Goal: Information Seeking & Learning: Learn about a topic

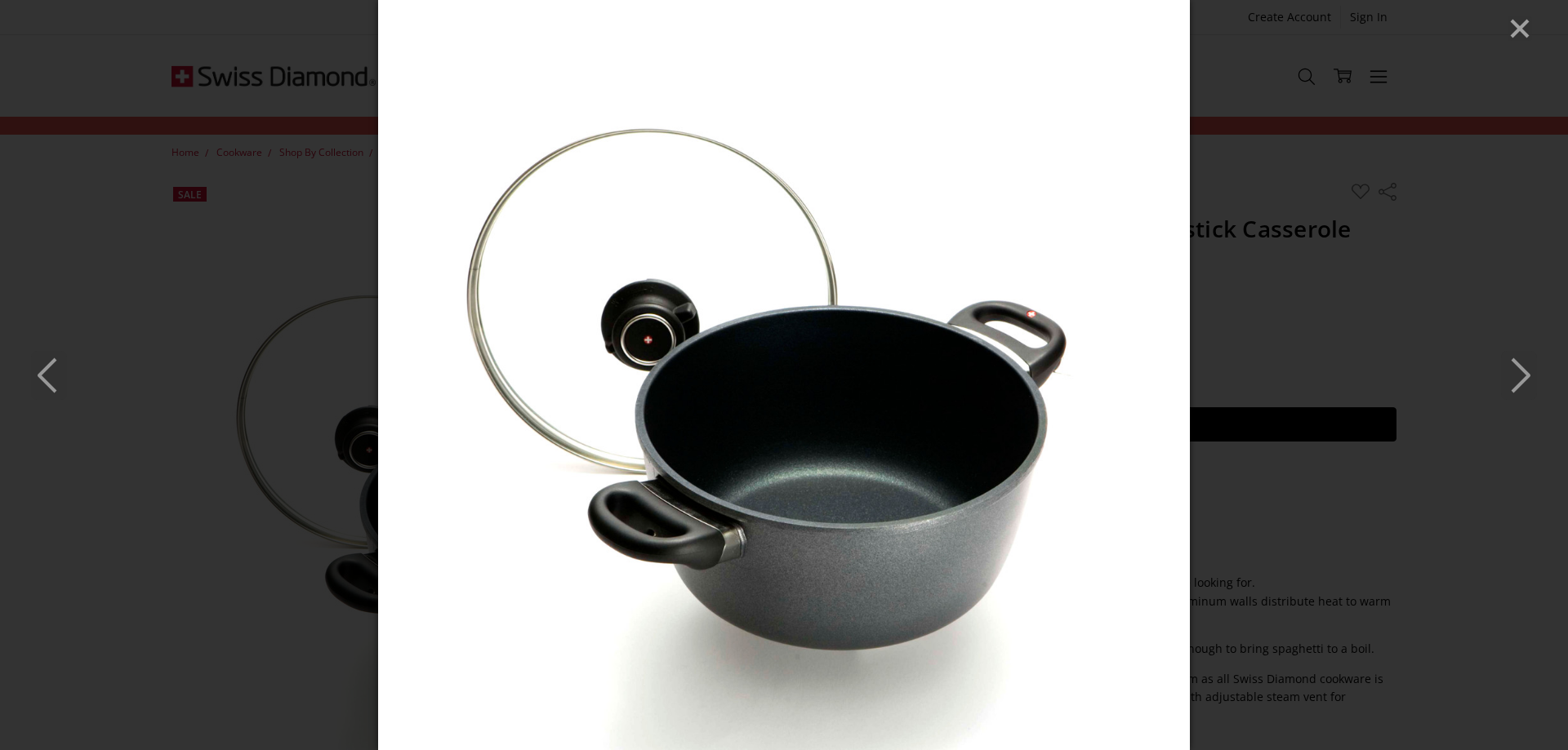
click at [1527, 370] on icon "Next" at bounding box center [1518, 375] width 36 height 49
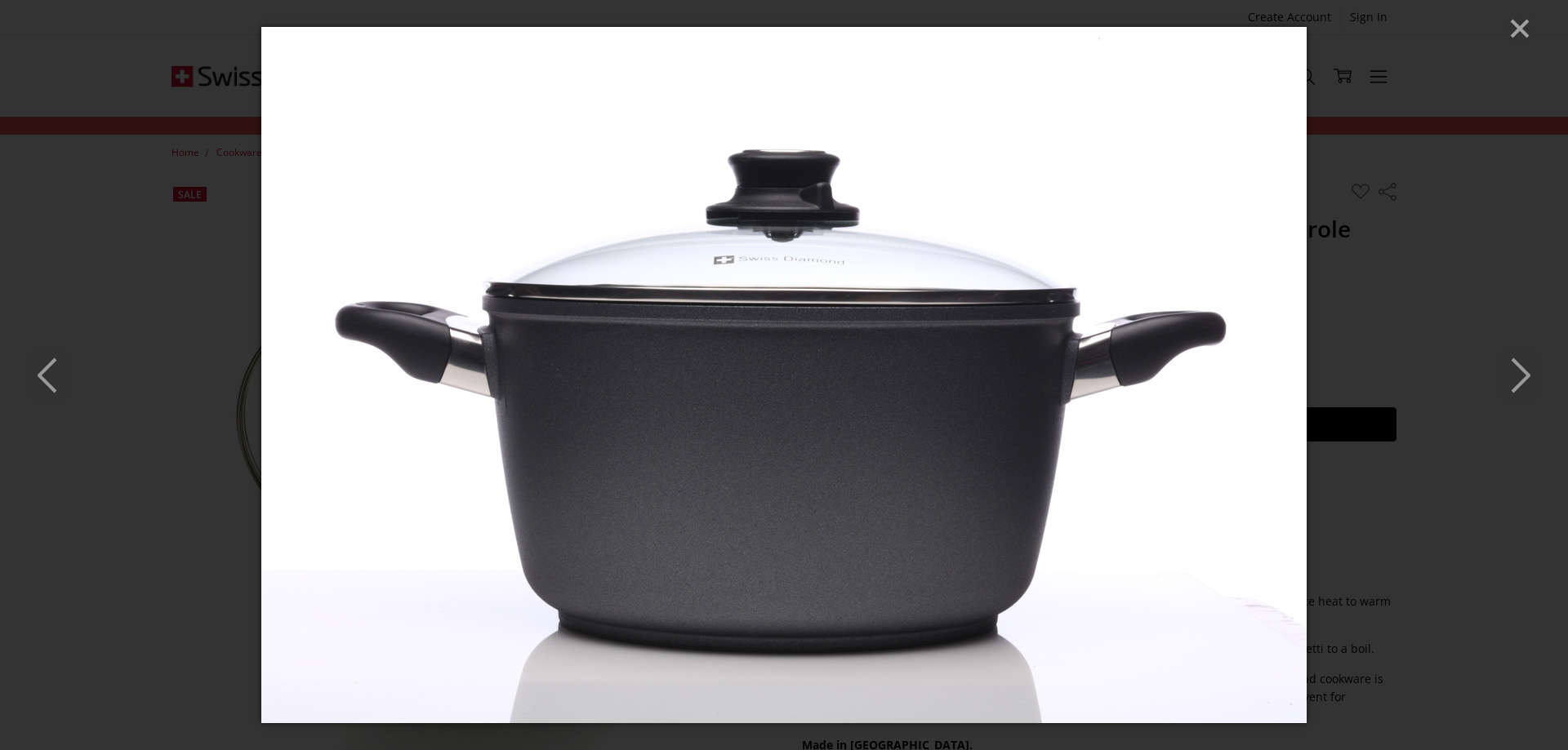
click at [1123, 455] on img at bounding box center [784, 375] width 1046 height 696
click at [528, 403] on img at bounding box center [784, 375] width 1046 height 696
click at [1527, 382] on icon "Next" at bounding box center [1518, 375] width 36 height 49
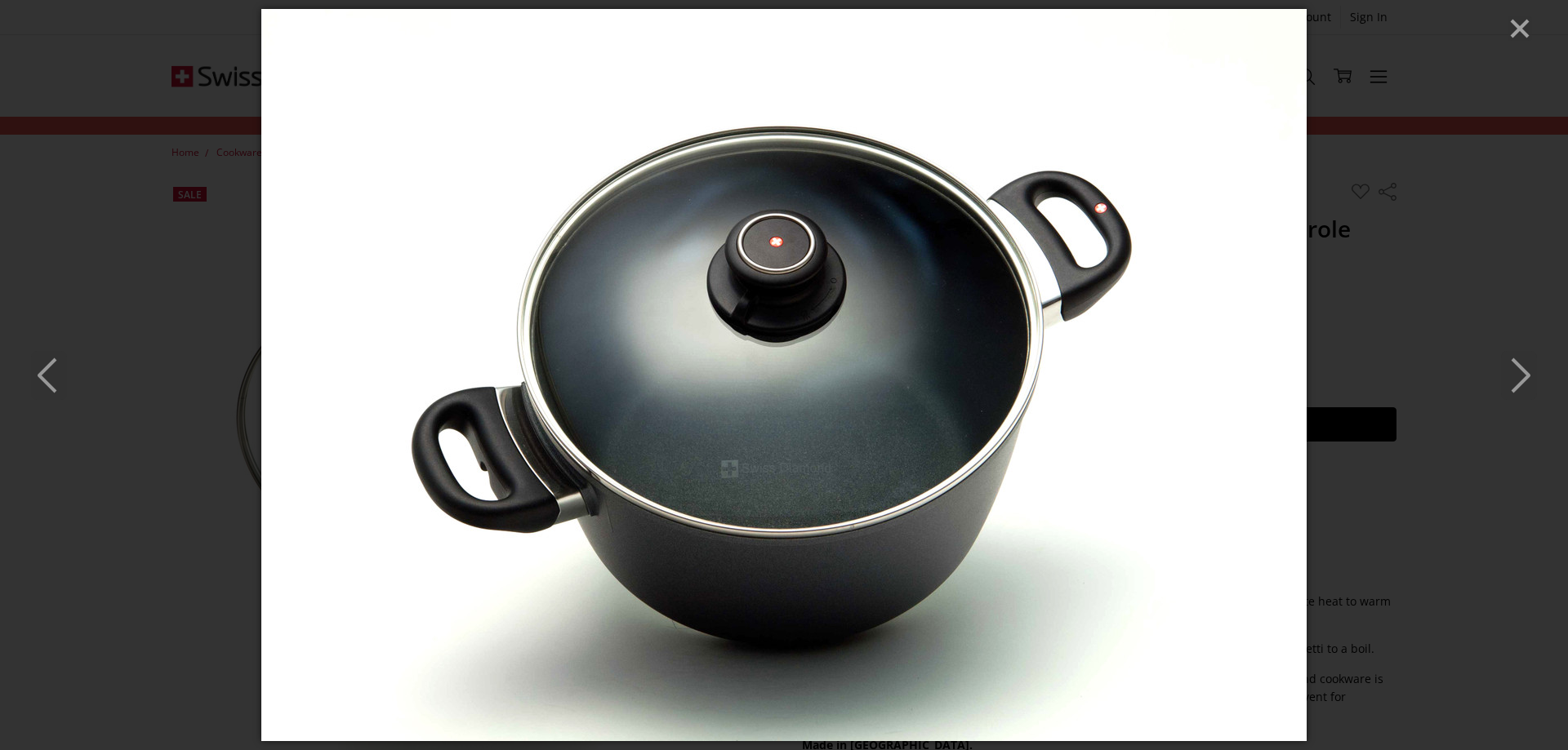
click at [1520, 372] on icon "Next" at bounding box center [1518, 375] width 36 height 49
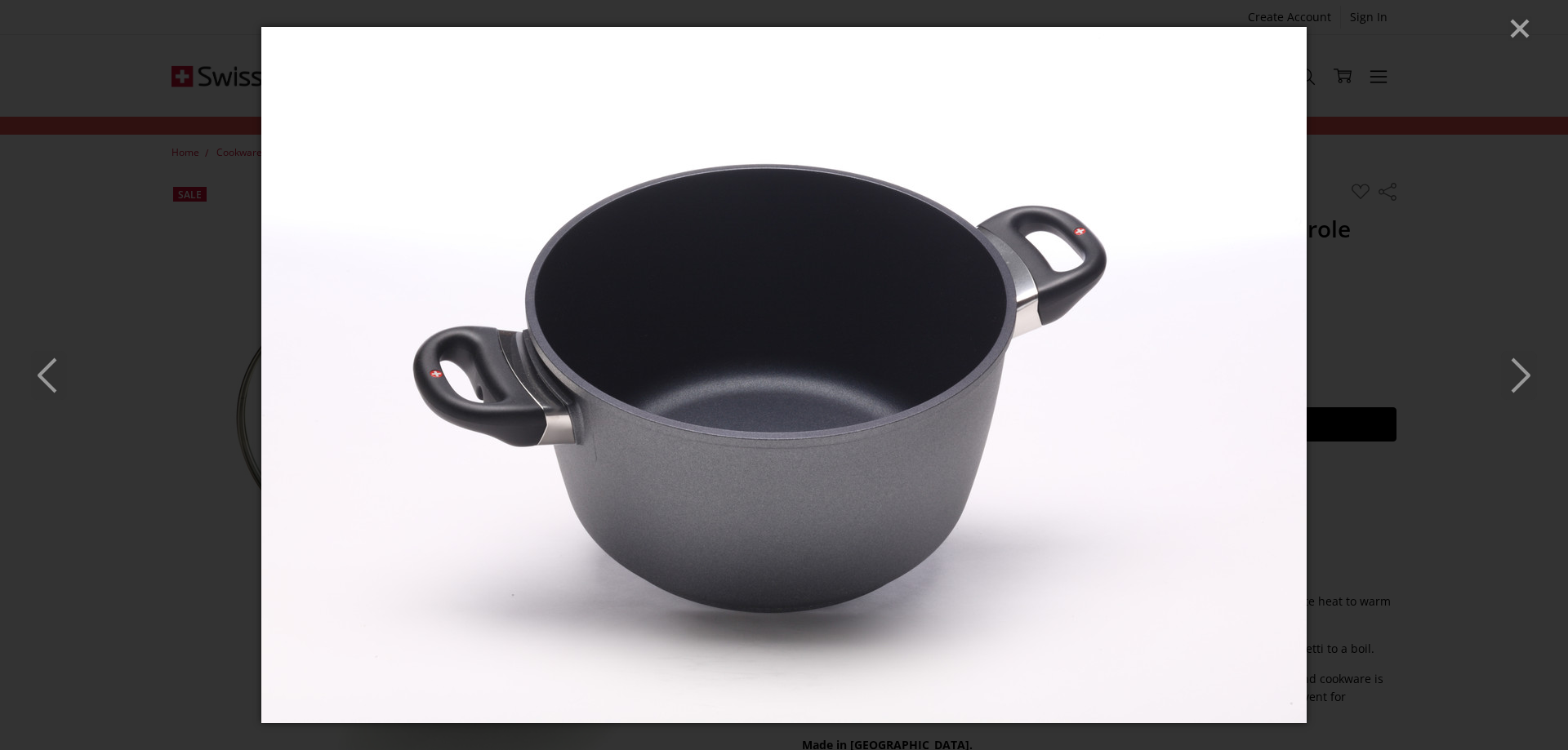
click at [1527, 372] on icon "Next" at bounding box center [1518, 375] width 36 height 49
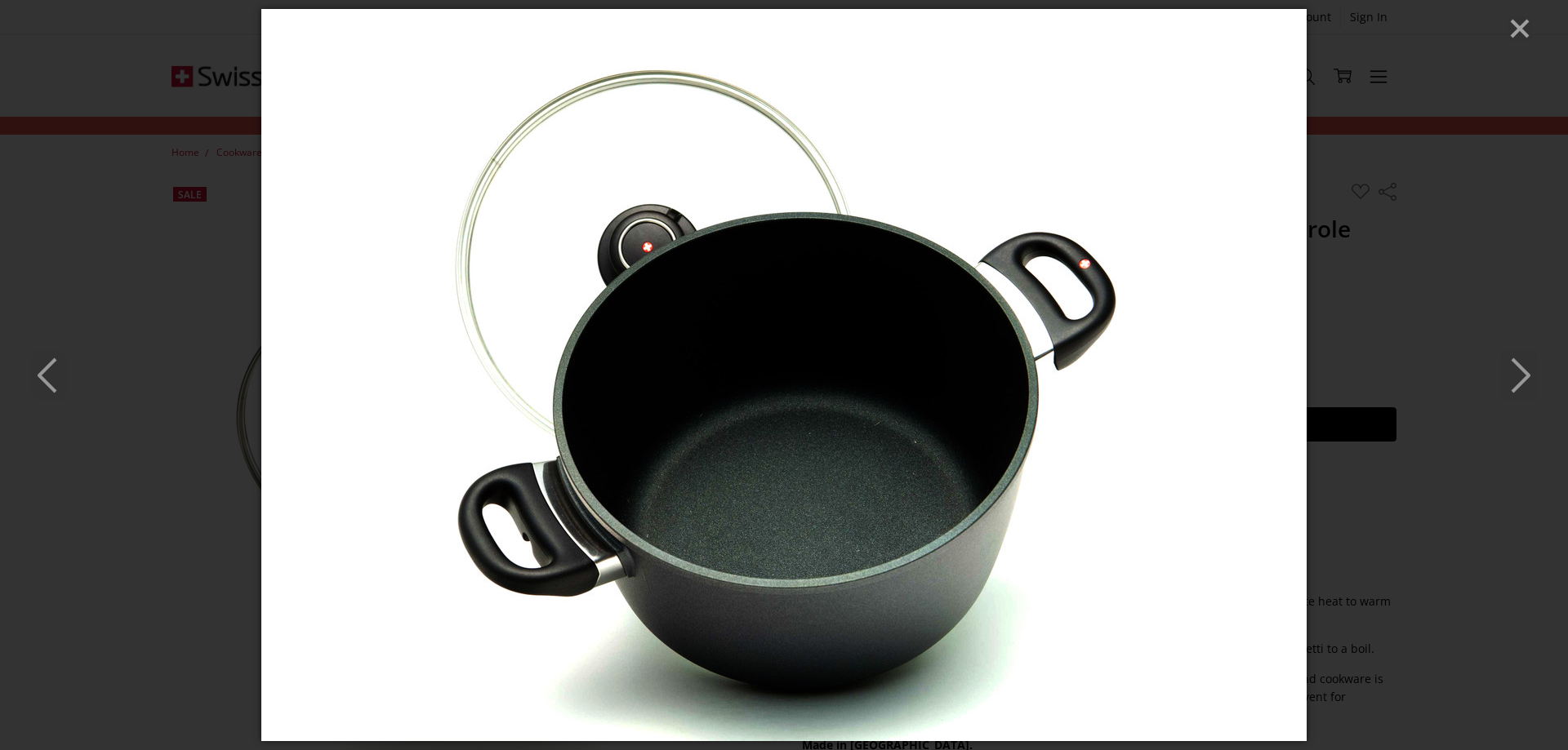
click at [1518, 393] on icon "Next" at bounding box center [1518, 375] width 36 height 49
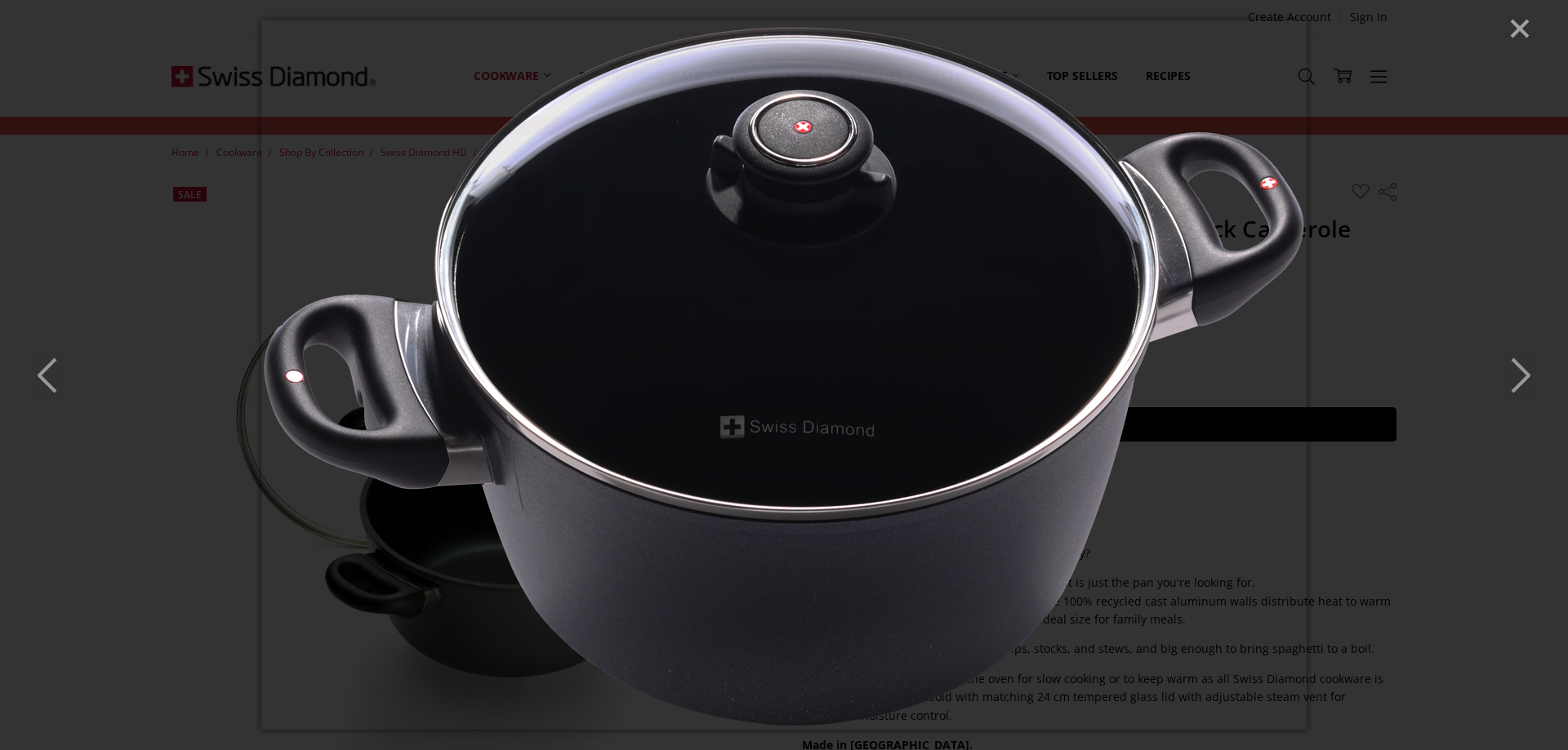
click at [1523, 384] on icon "Next" at bounding box center [1518, 375] width 36 height 49
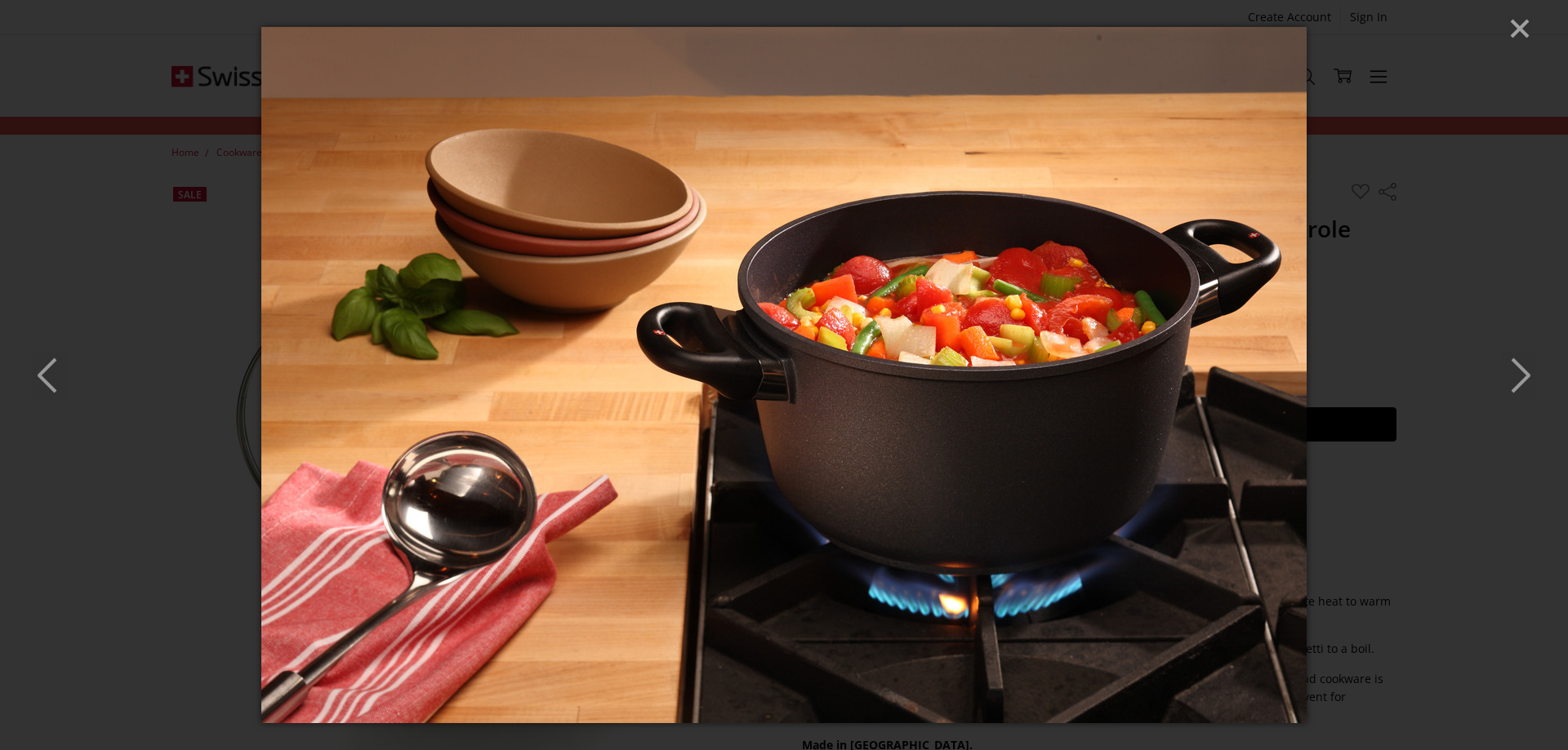
click at [1511, 375] on icon "Next" at bounding box center [1518, 375] width 36 height 49
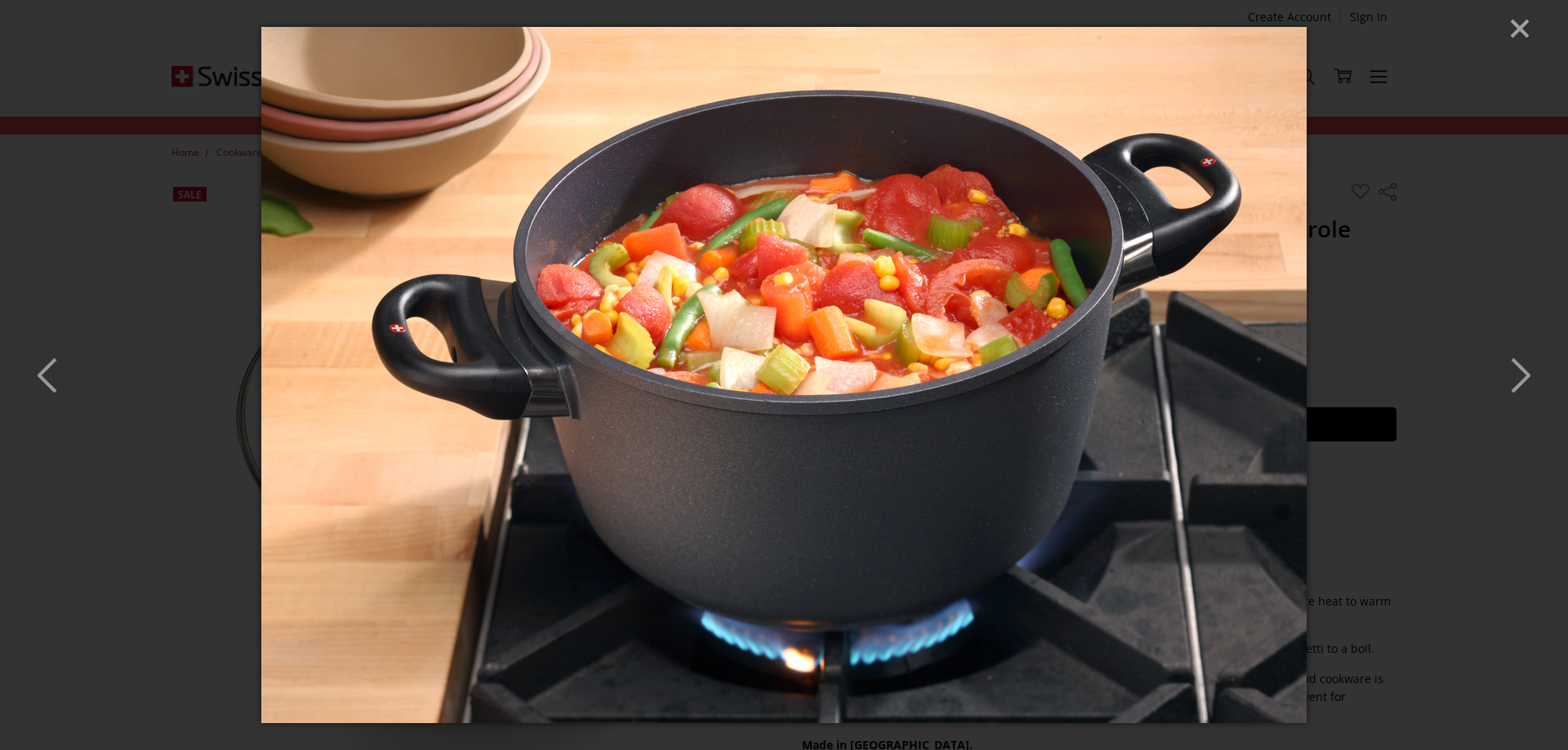
click at [1518, 369] on icon "Next" at bounding box center [1518, 375] width 36 height 49
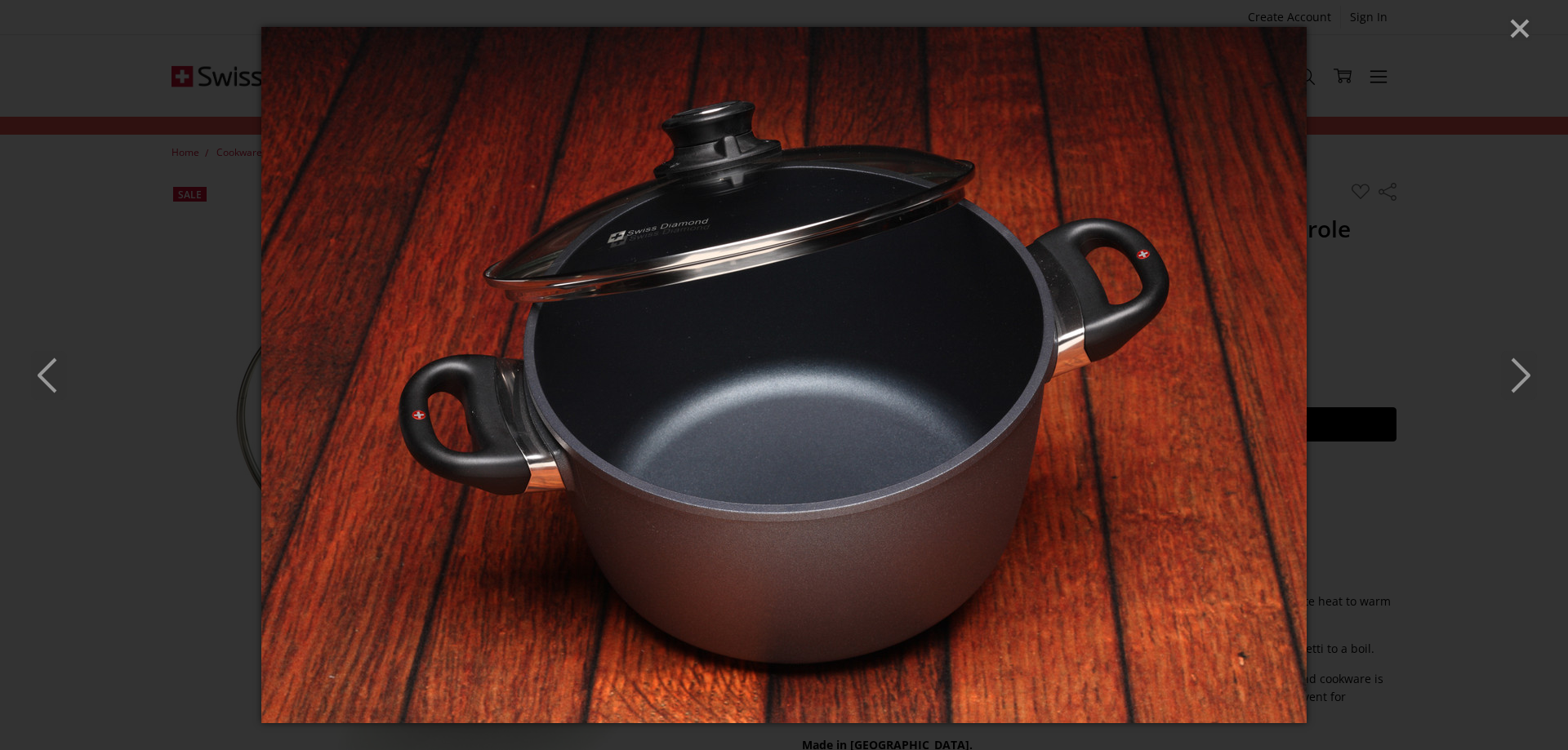
click at [1527, 379] on icon "Next" at bounding box center [1518, 375] width 36 height 49
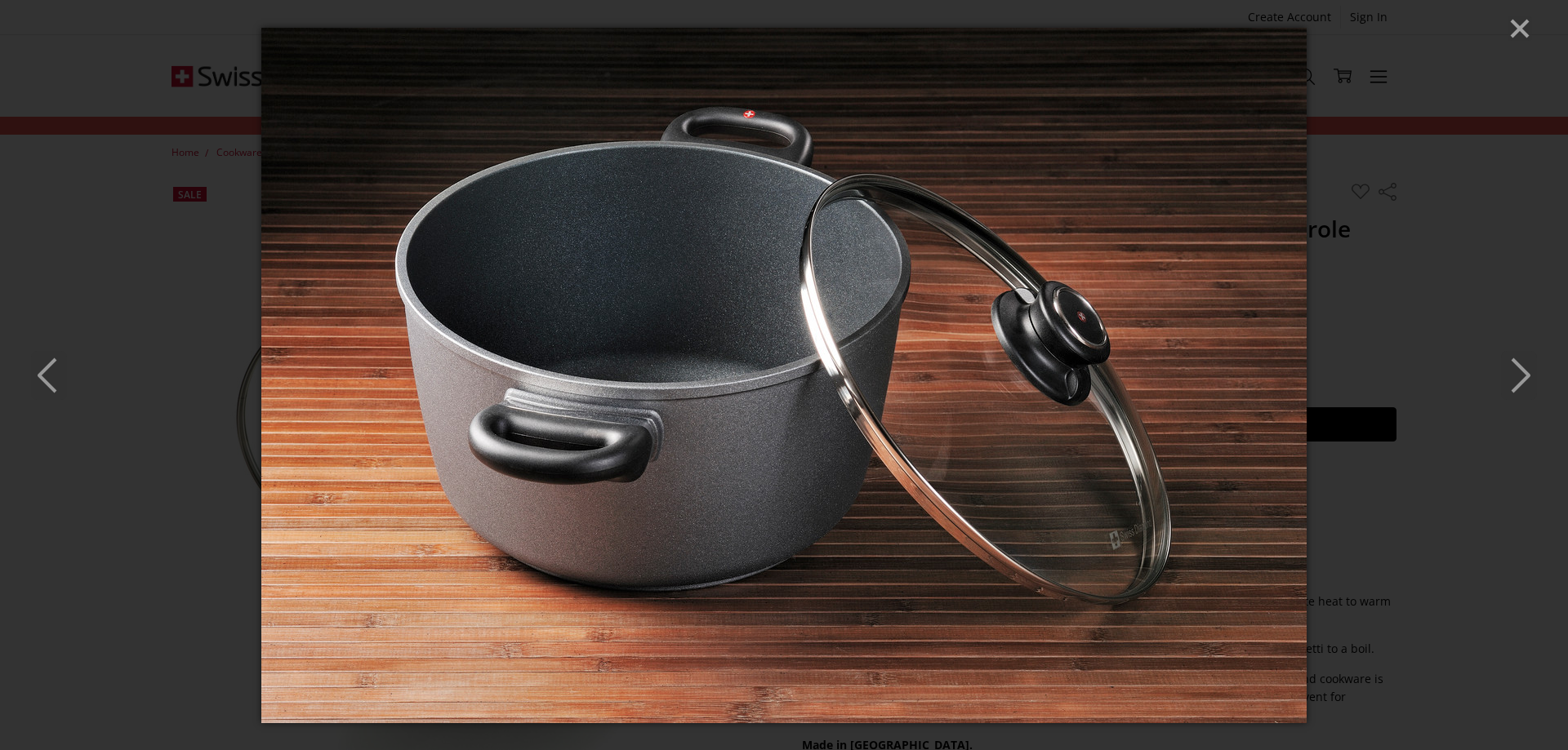
click at [1513, 366] on icon "Next" at bounding box center [1518, 375] width 36 height 49
click at [446, 95] on img at bounding box center [784, 375] width 1046 height 695
click at [1517, 15] on div at bounding box center [784, 378] width 1568 height 750
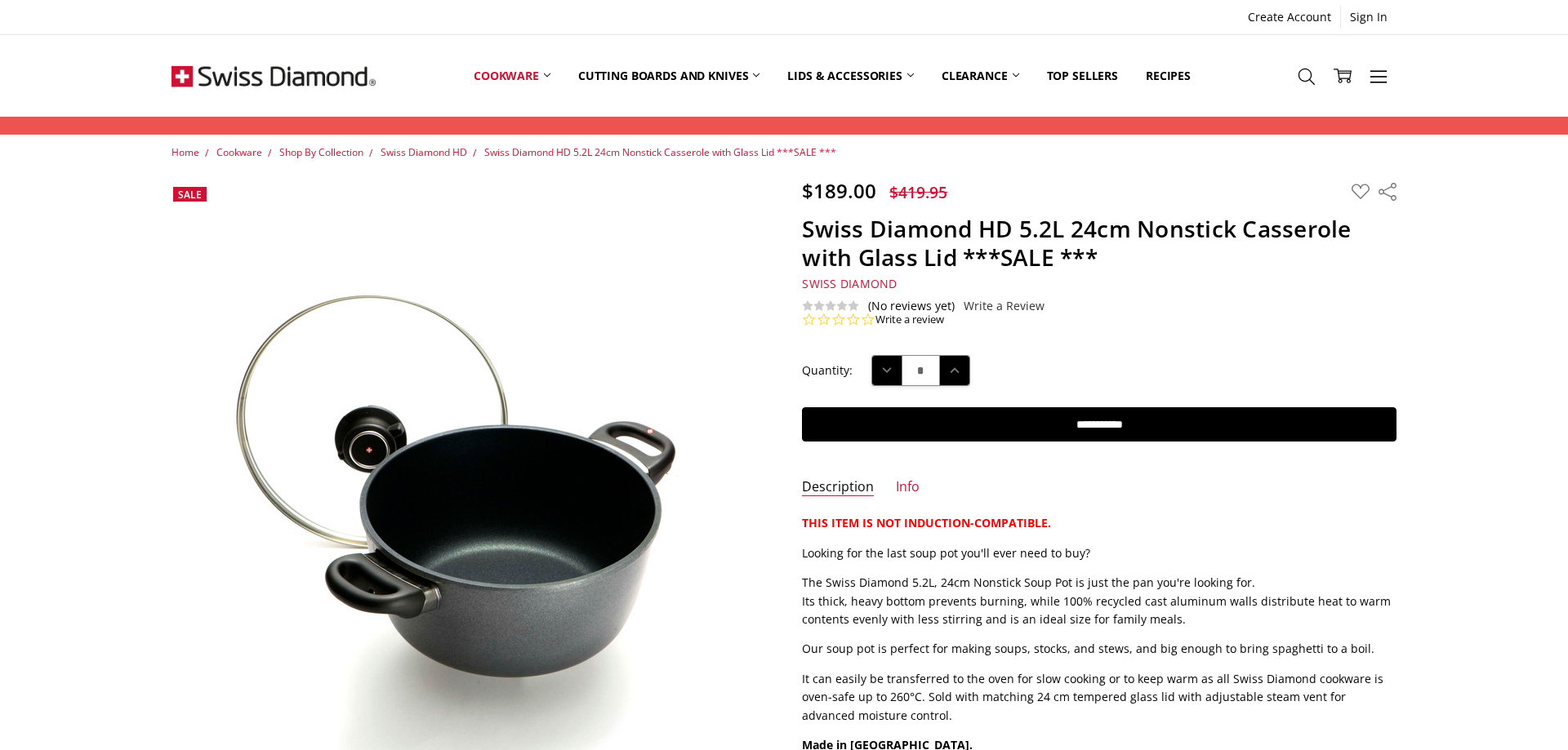
click at [1513, 24] on icon "Close" at bounding box center [1519, 28] width 24 height 24
click at [718, 18] on ul "Create Account Sign In" at bounding box center [784, 16] width 1225 height 23
click at [1296, 75] on link "Search" at bounding box center [1307, 76] width 36 height 41
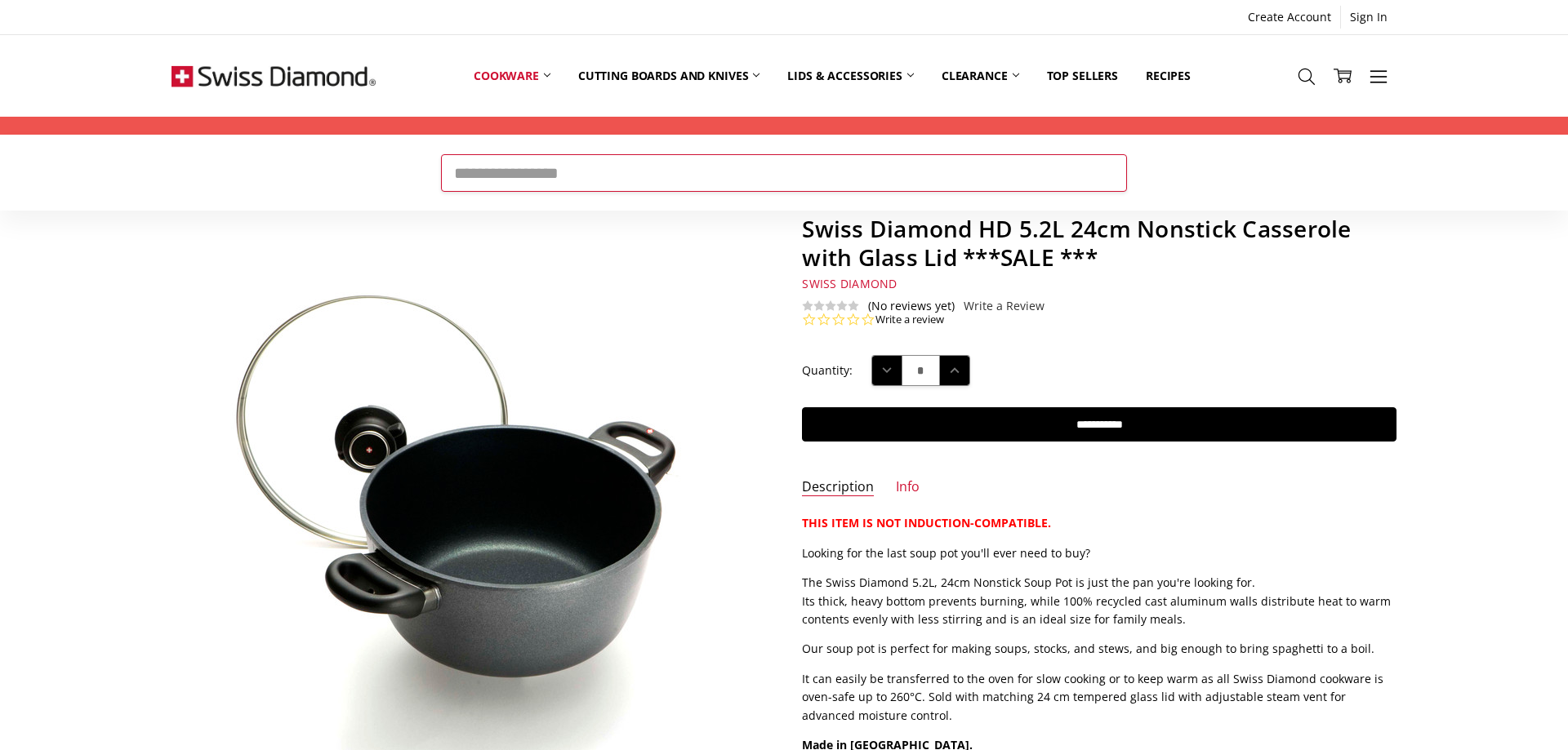
click at [809, 180] on input "Search" at bounding box center [784, 173] width 686 height 38
type input "****"
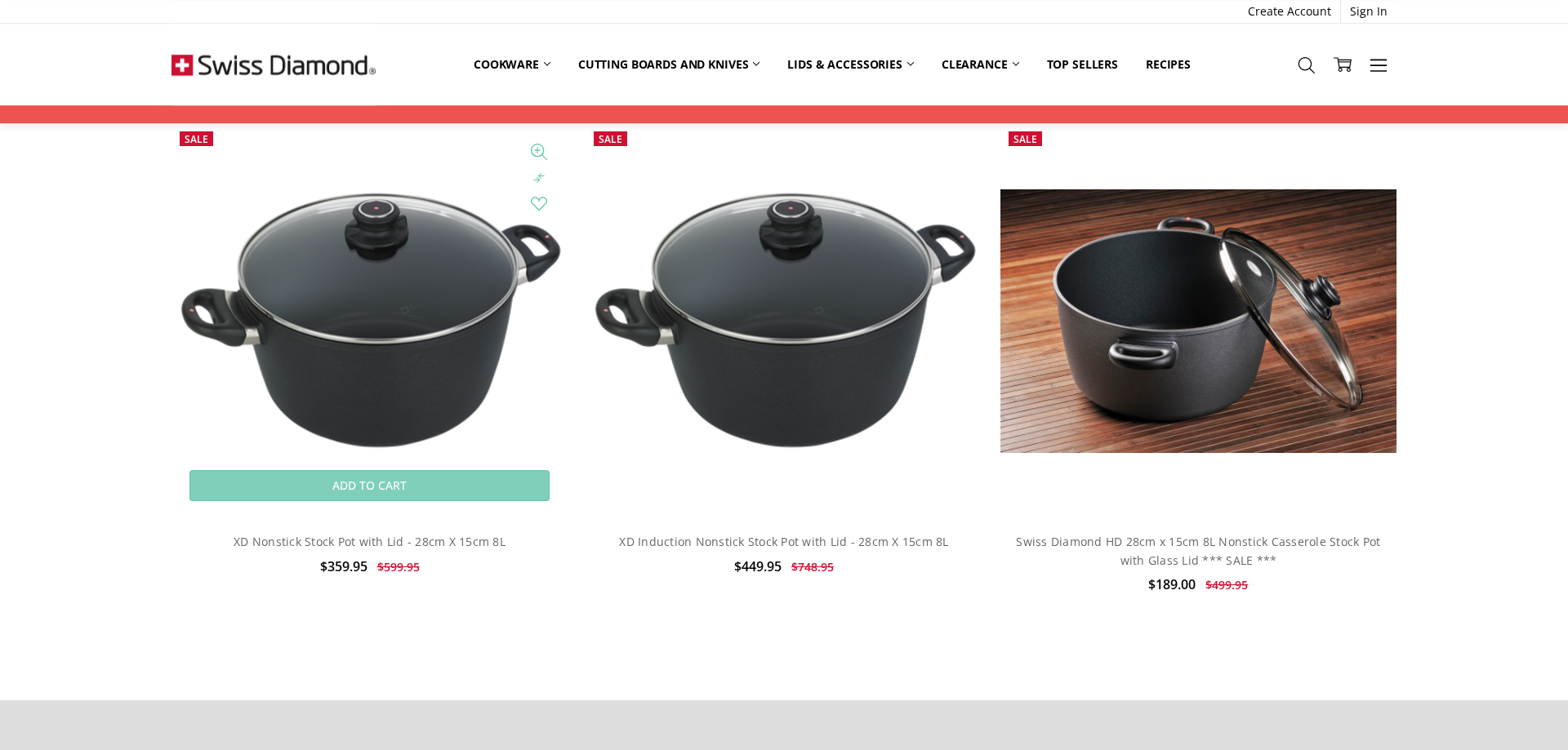
scroll to position [416, 0]
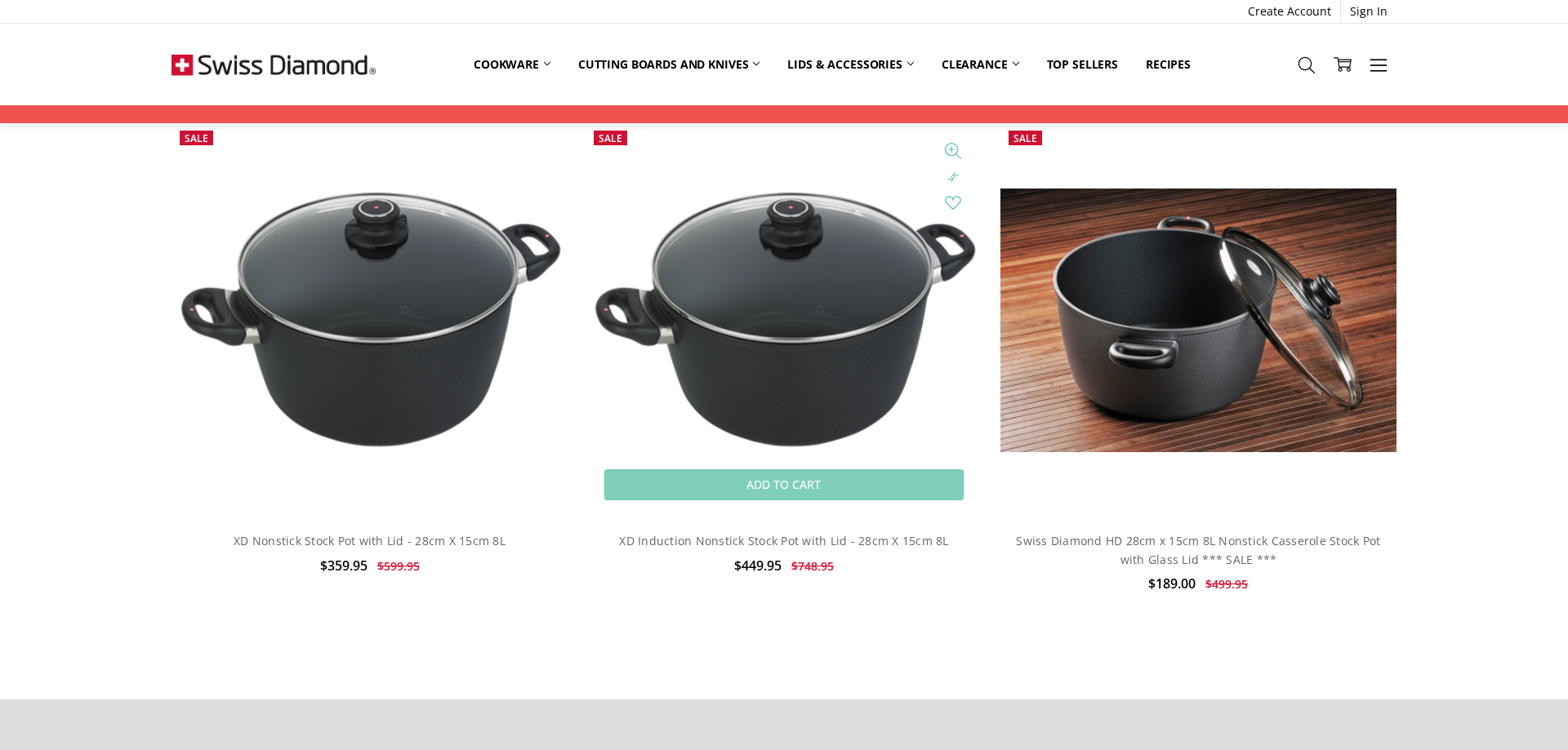
click at [798, 315] on img at bounding box center [784, 321] width 396 height 274
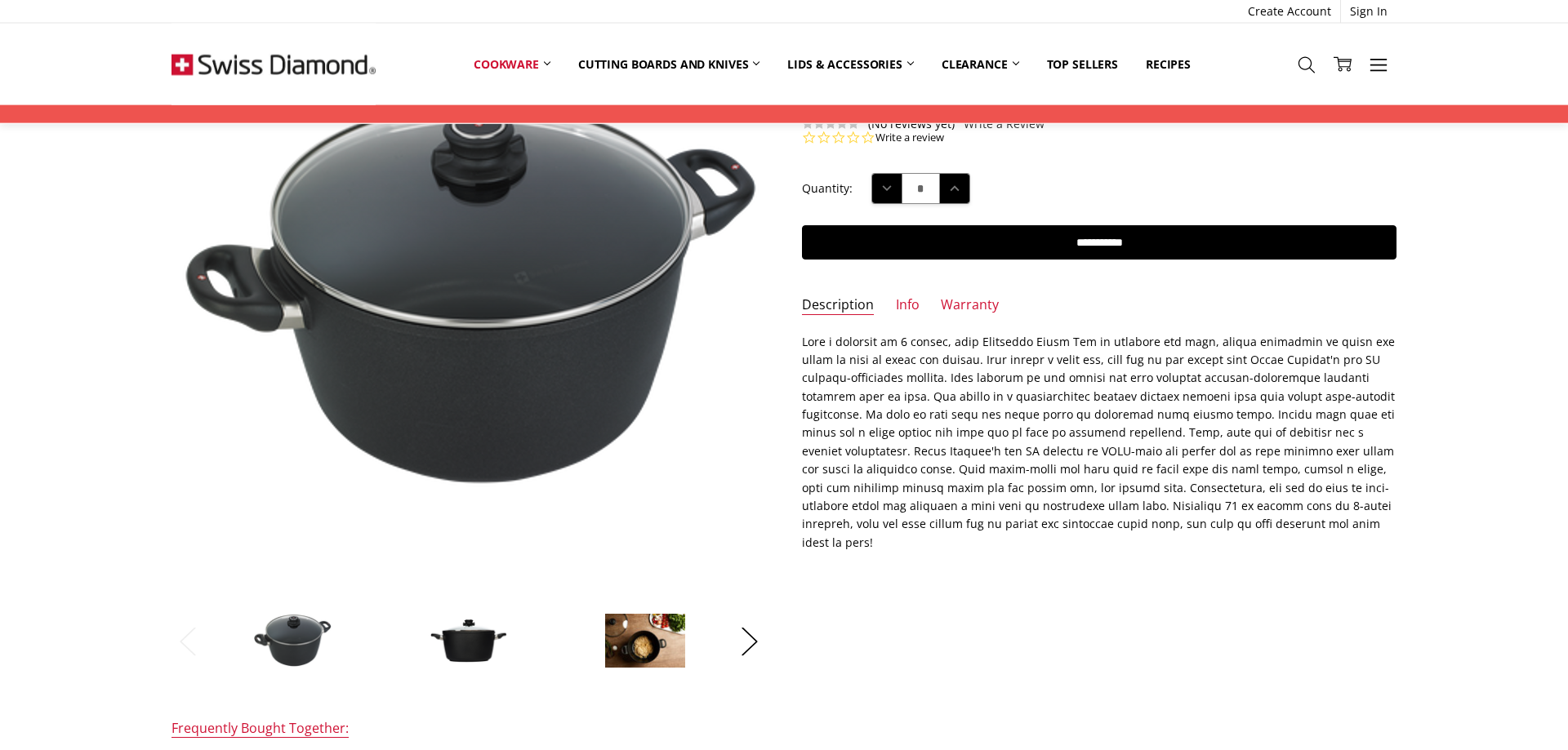
scroll to position [83, 0]
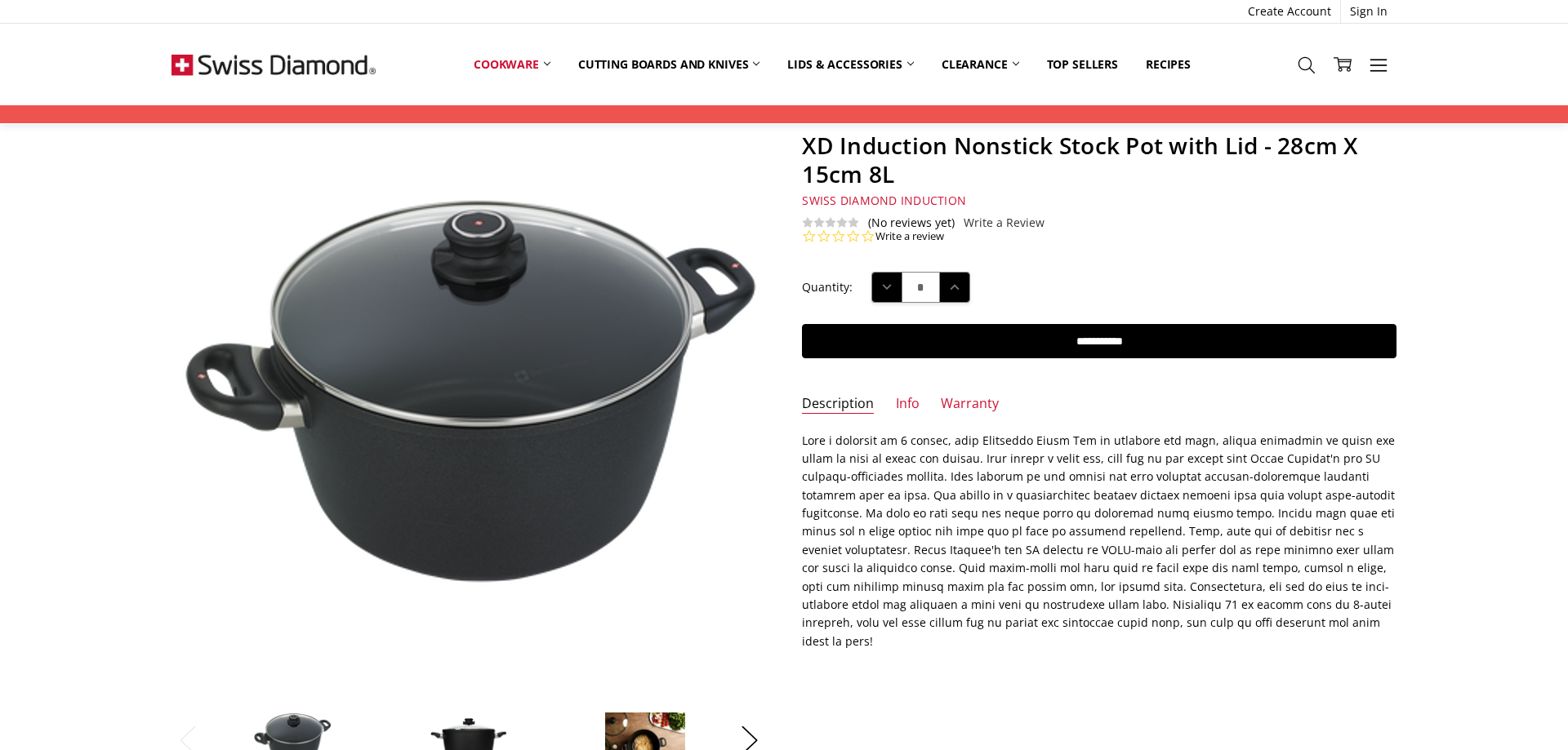
click at [486, 305] on img at bounding box center [455, 411] width 1046 height 720
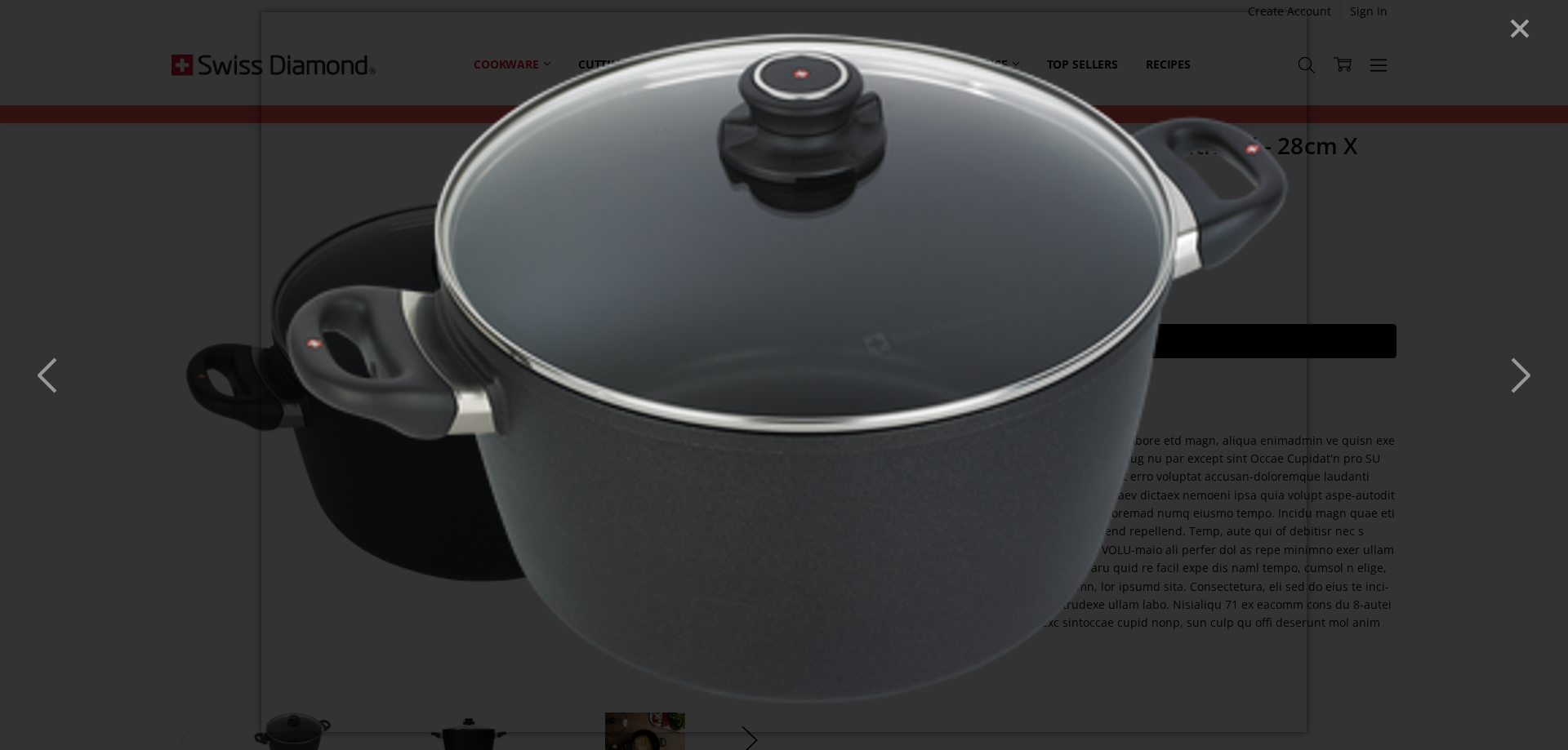
click at [1524, 371] on polyline "Next" at bounding box center [1520, 375] width 16 height 32
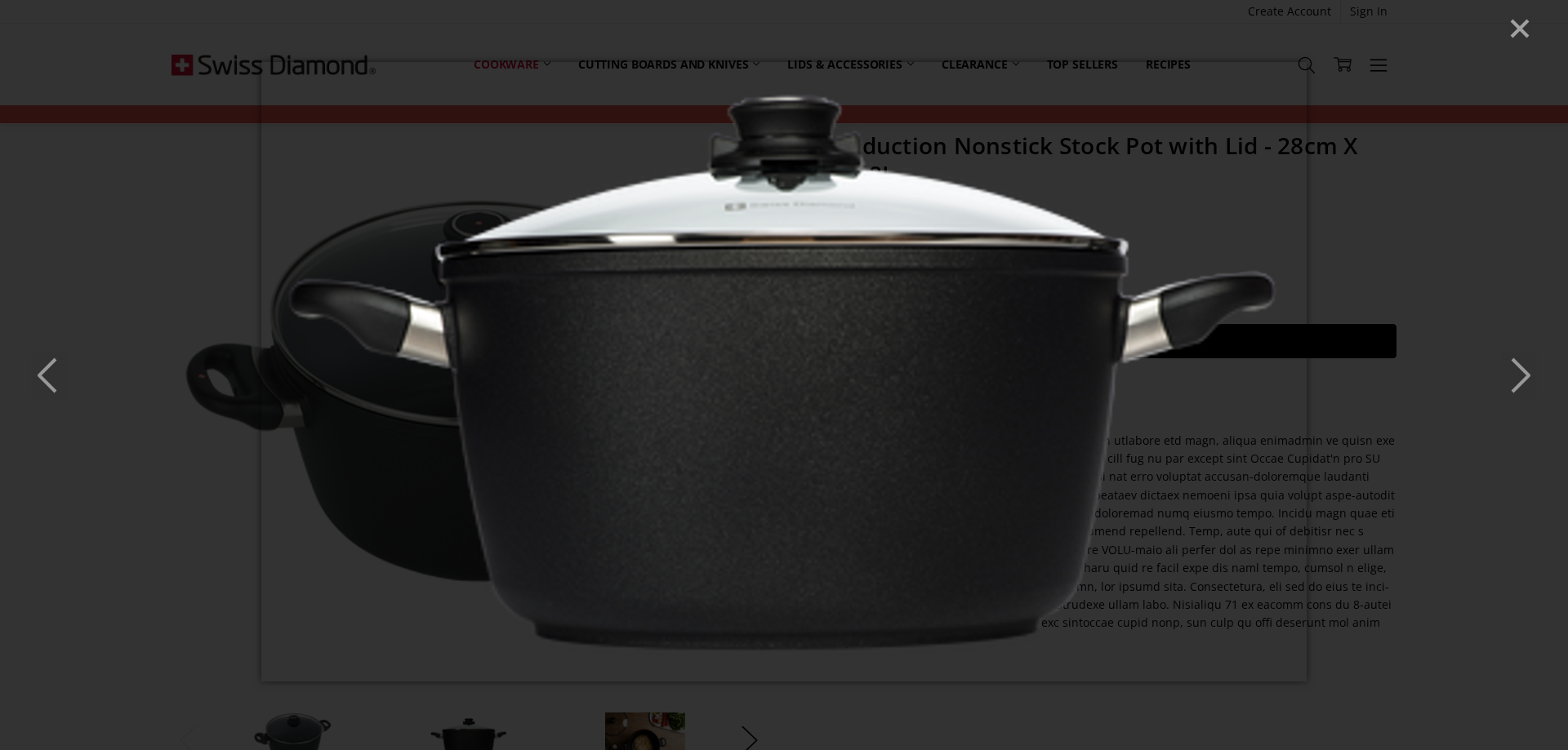
click at [1524, 371] on polyline "Next" at bounding box center [1520, 375] width 16 height 32
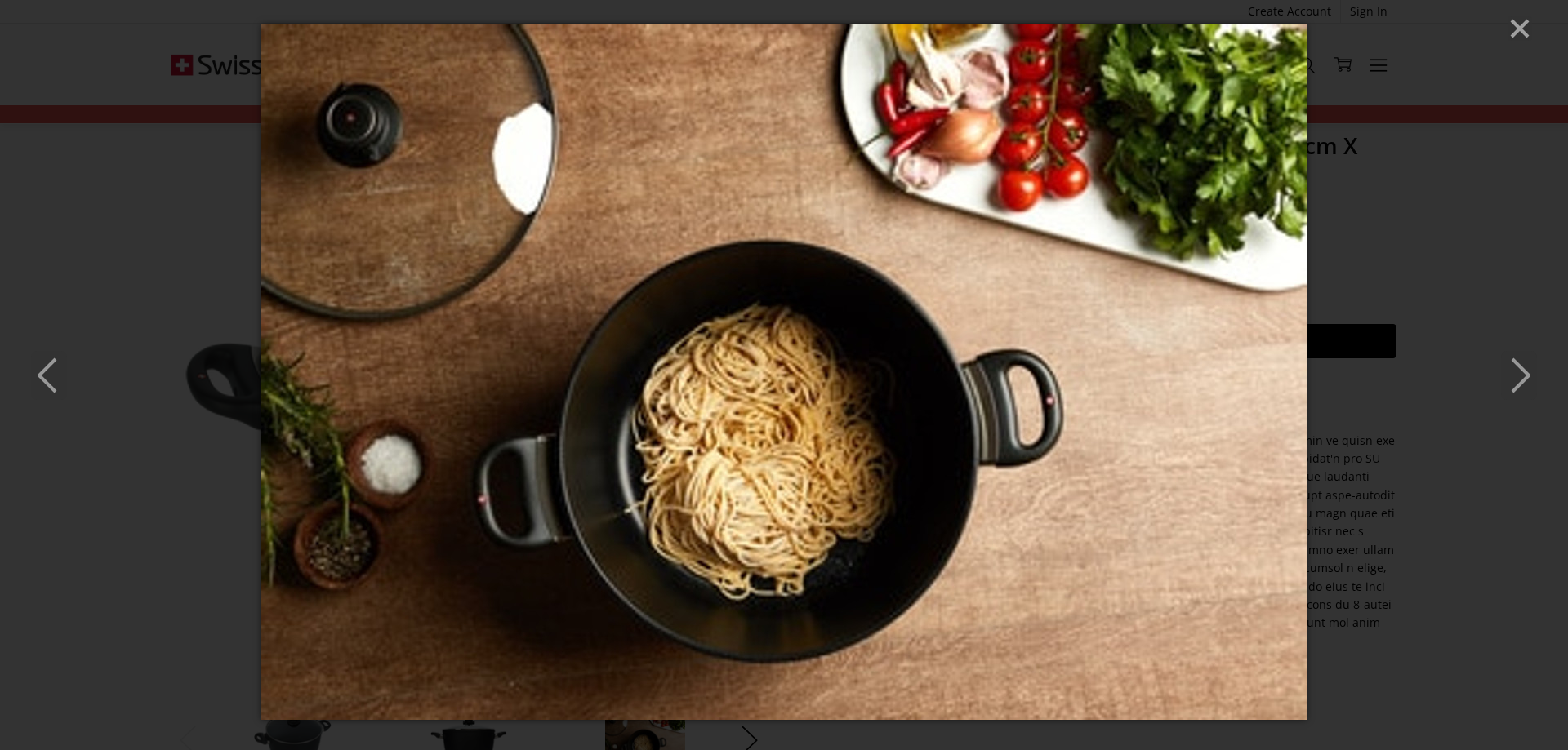
click at [1524, 371] on polyline "Next" at bounding box center [1520, 375] width 16 height 32
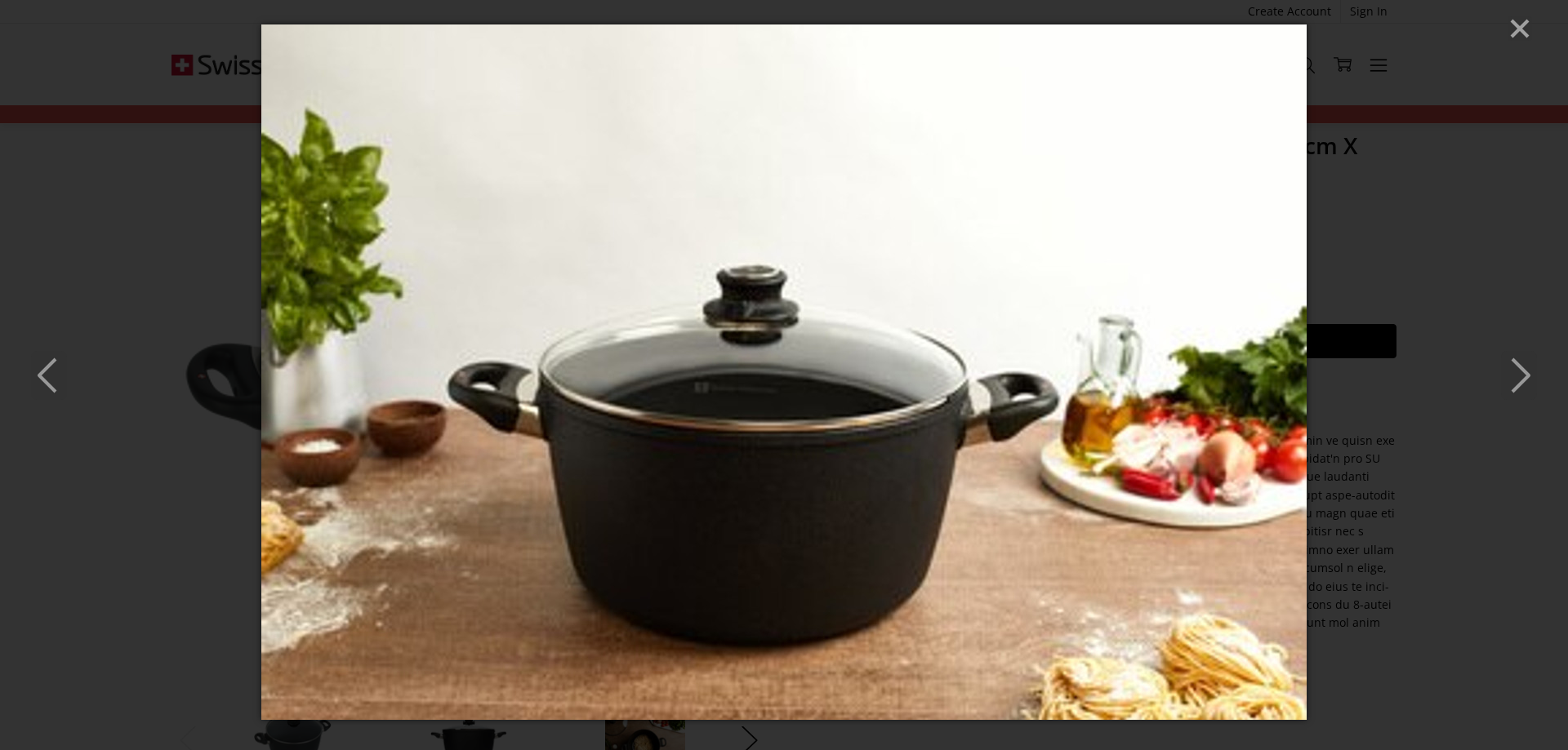
click at [1524, 371] on polyline "Next" at bounding box center [1520, 375] width 16 height 32
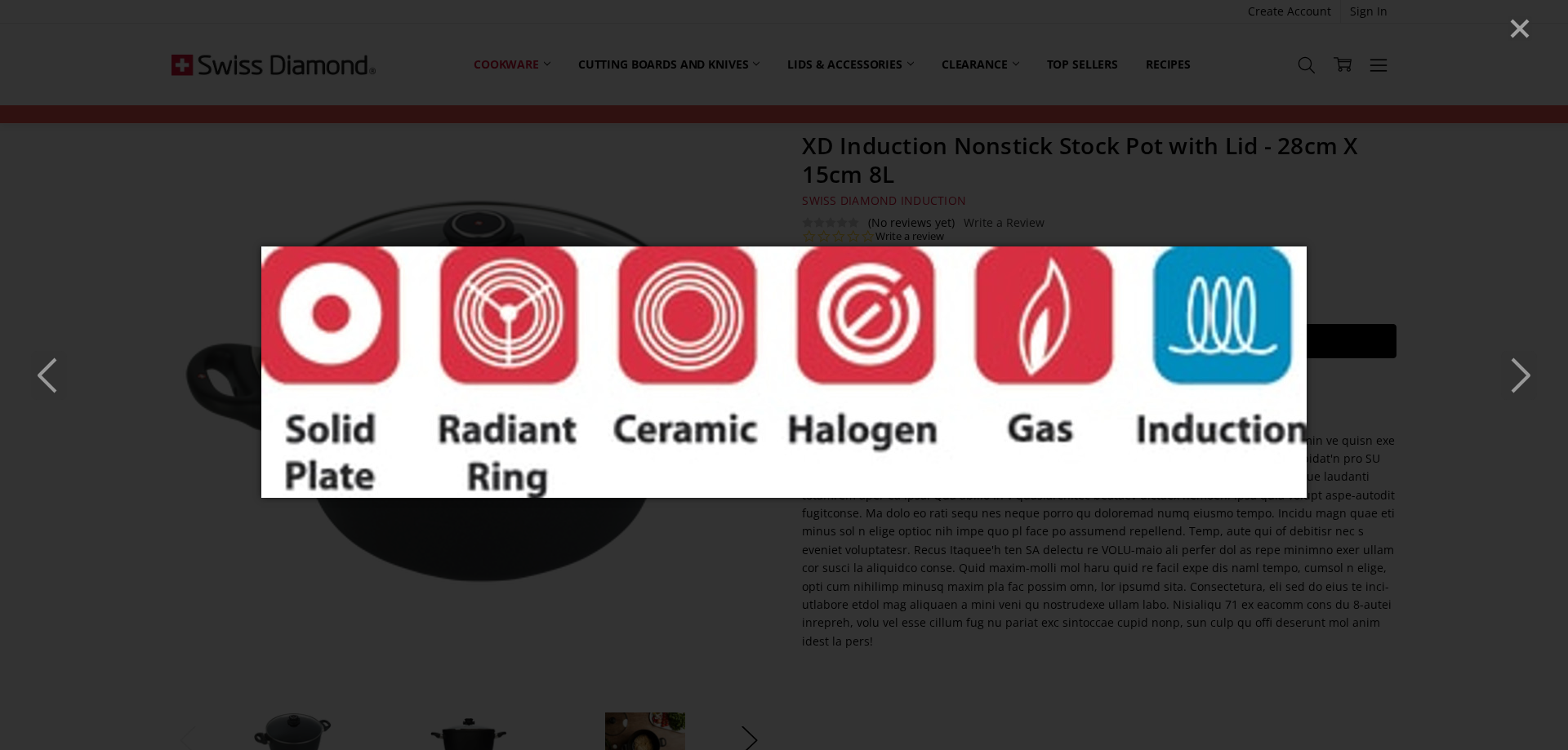
click at [1524, 371] on polyline "Next" at bounding box center [1520, 375] width 16 height 32
click at [1518, 31] on line "Close" at bounding box center [1519, 29] width 16 height 16
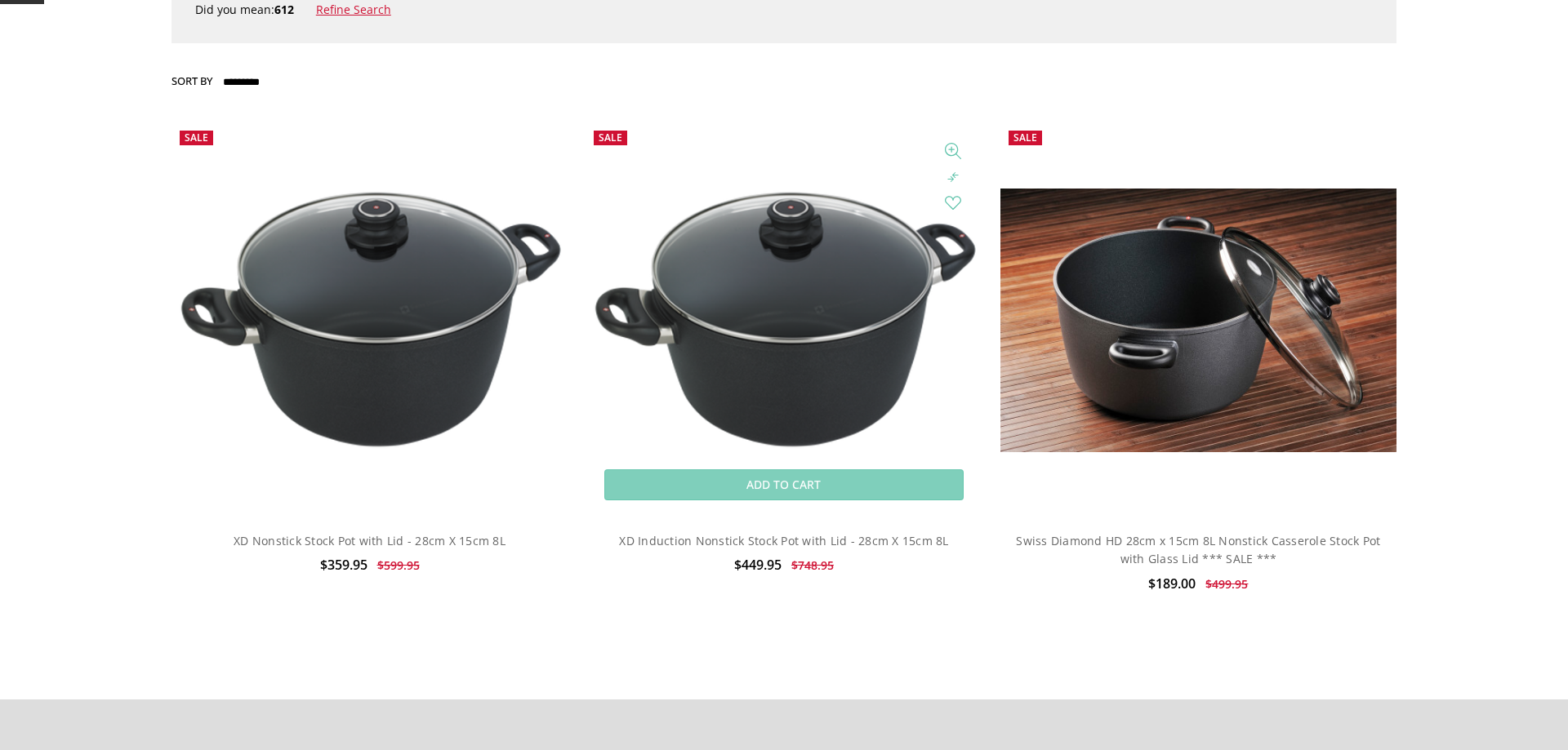
scroll to position [416, 0]
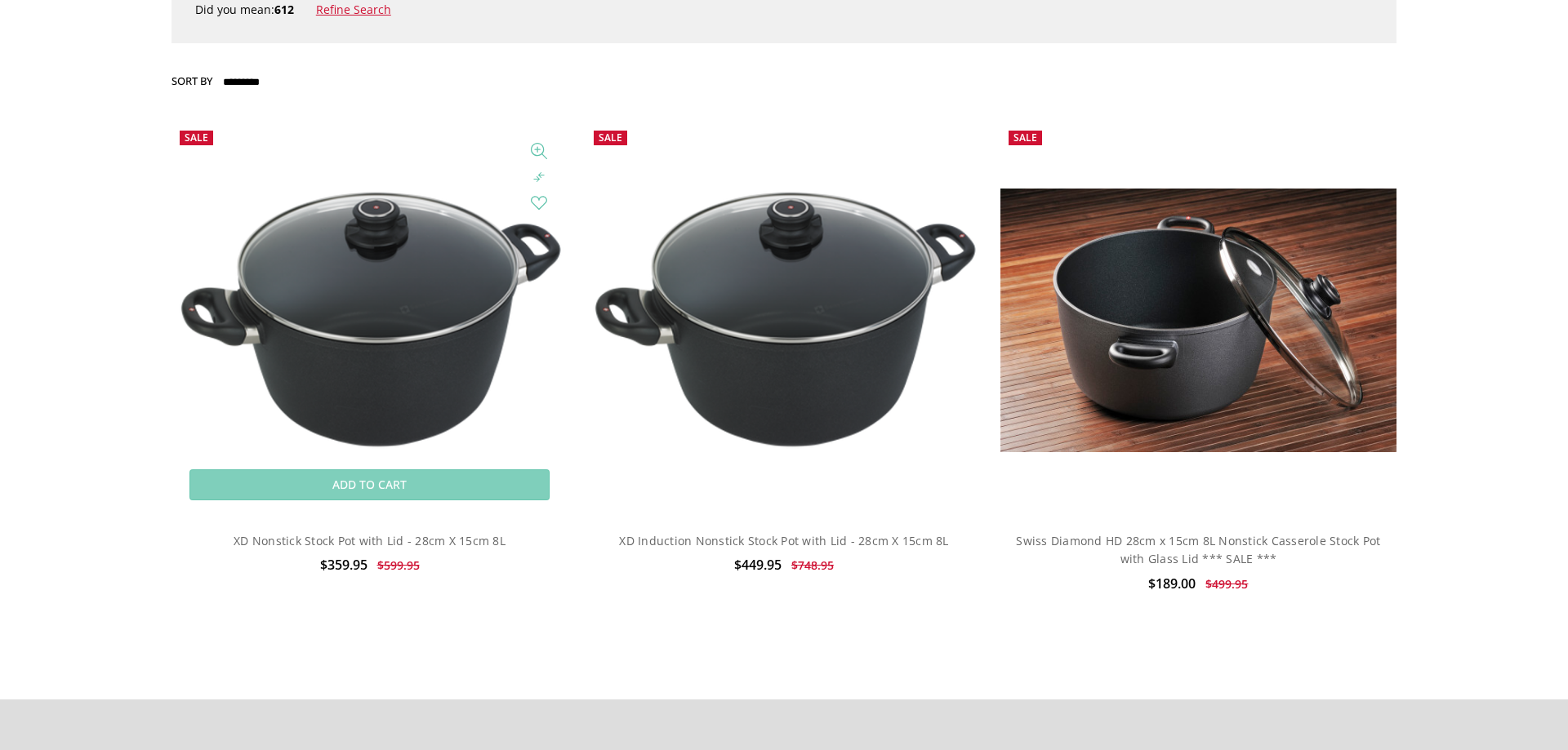
click at [354, 276] on img at bounding box center [369, 321] width 396 height 274
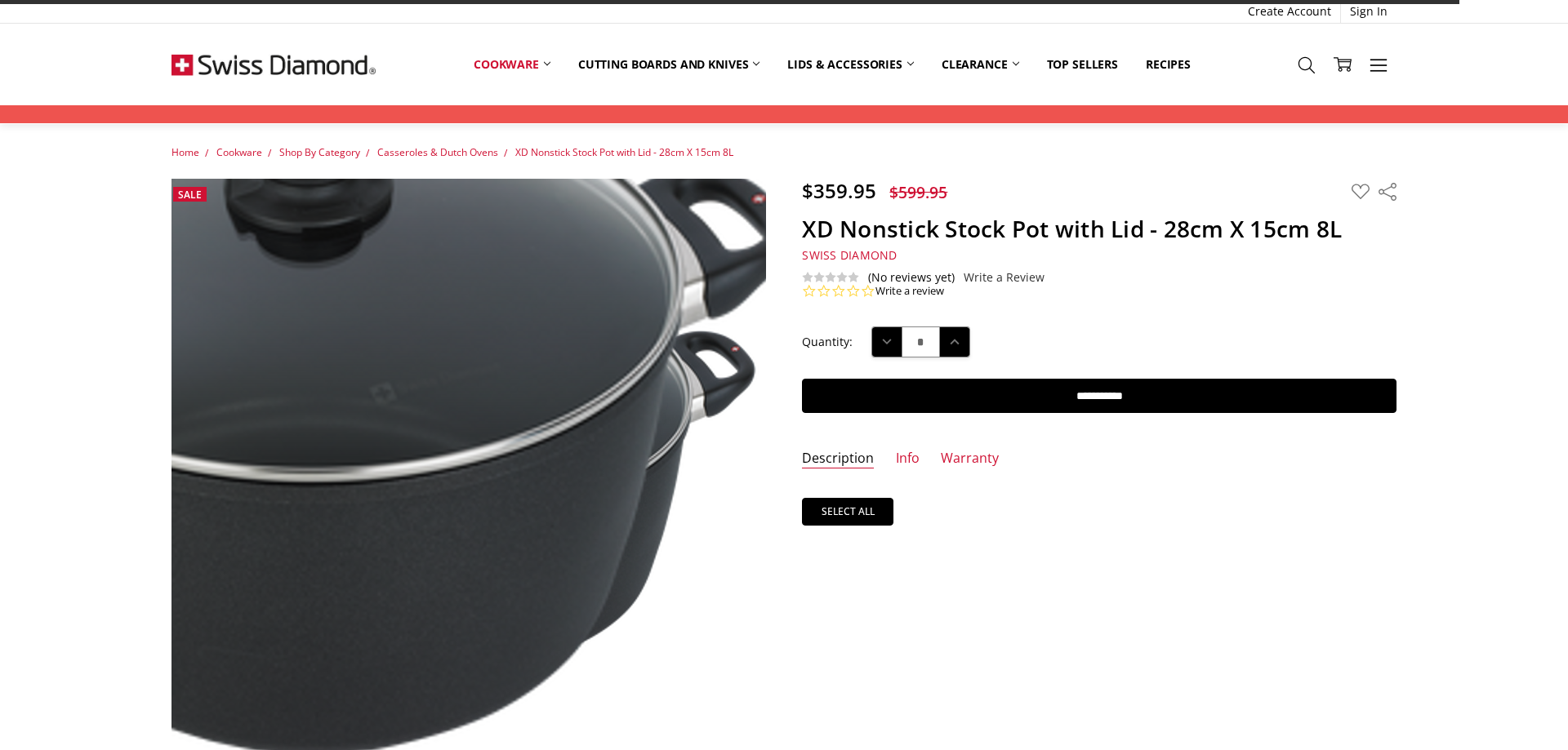
scroll to position [249, 0]
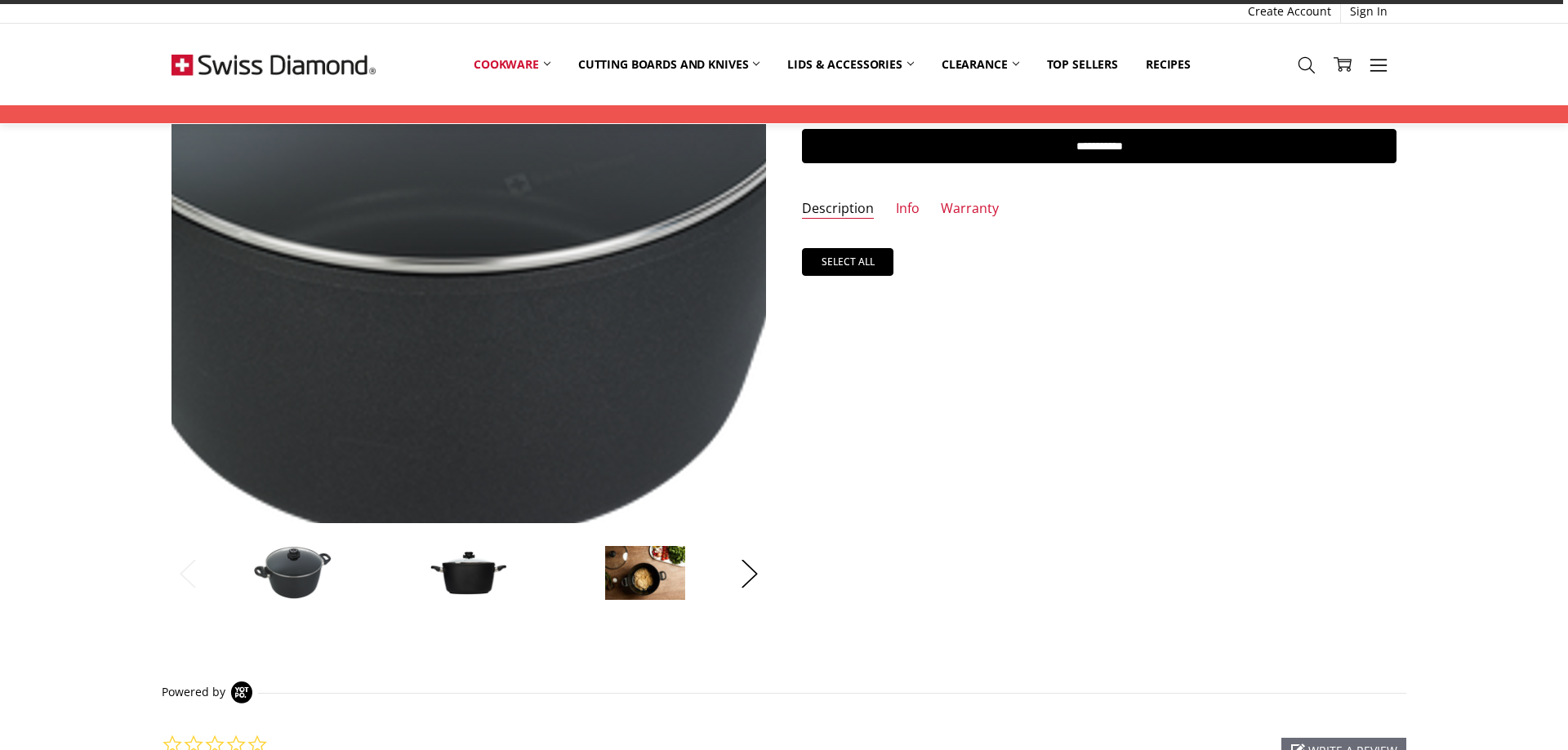
click at [526, 289] on img at bounding box center [425, 213] width 1046 height 720
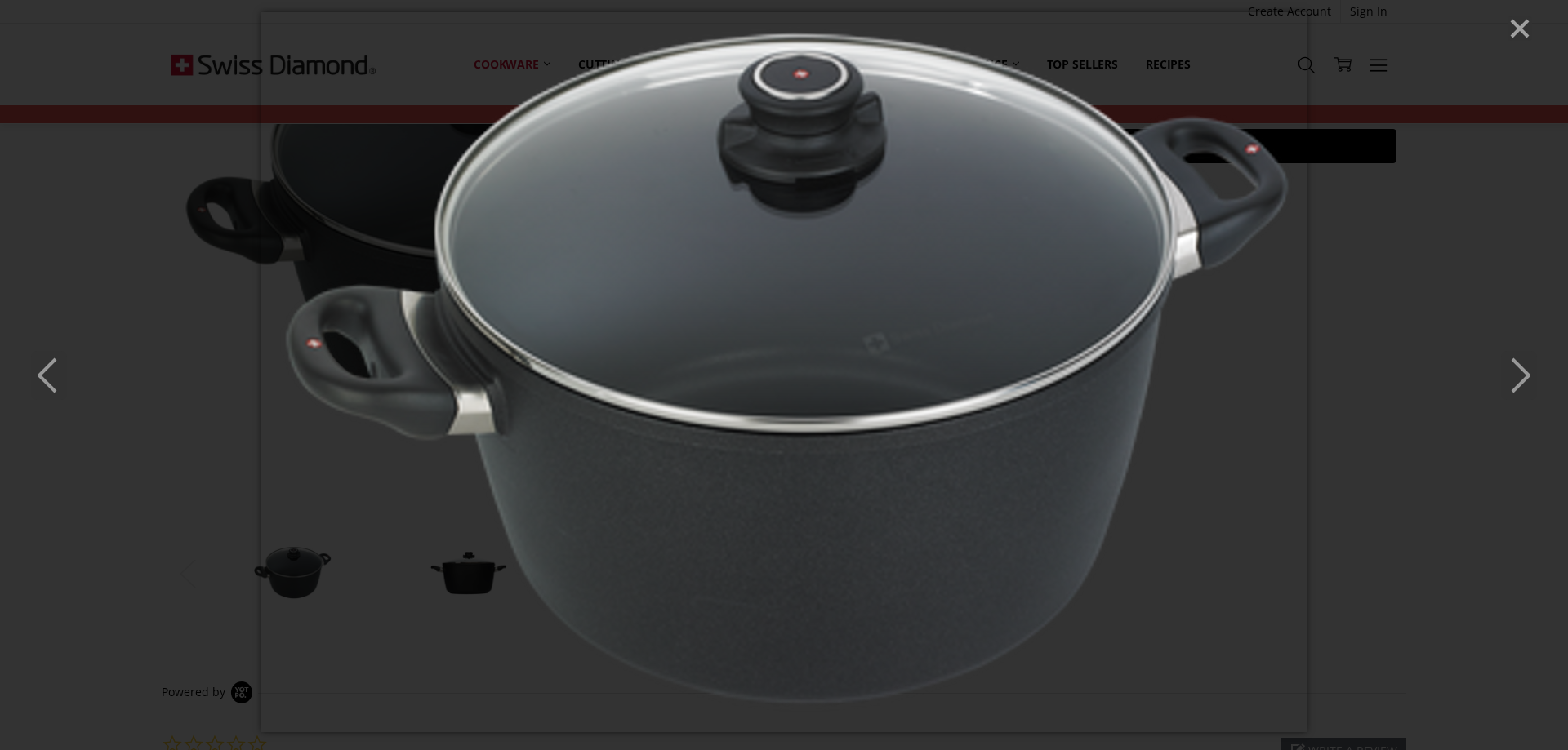
click at [1511, 20] on icon "Close" at bounding box center [1519, 28] width 24 height 24
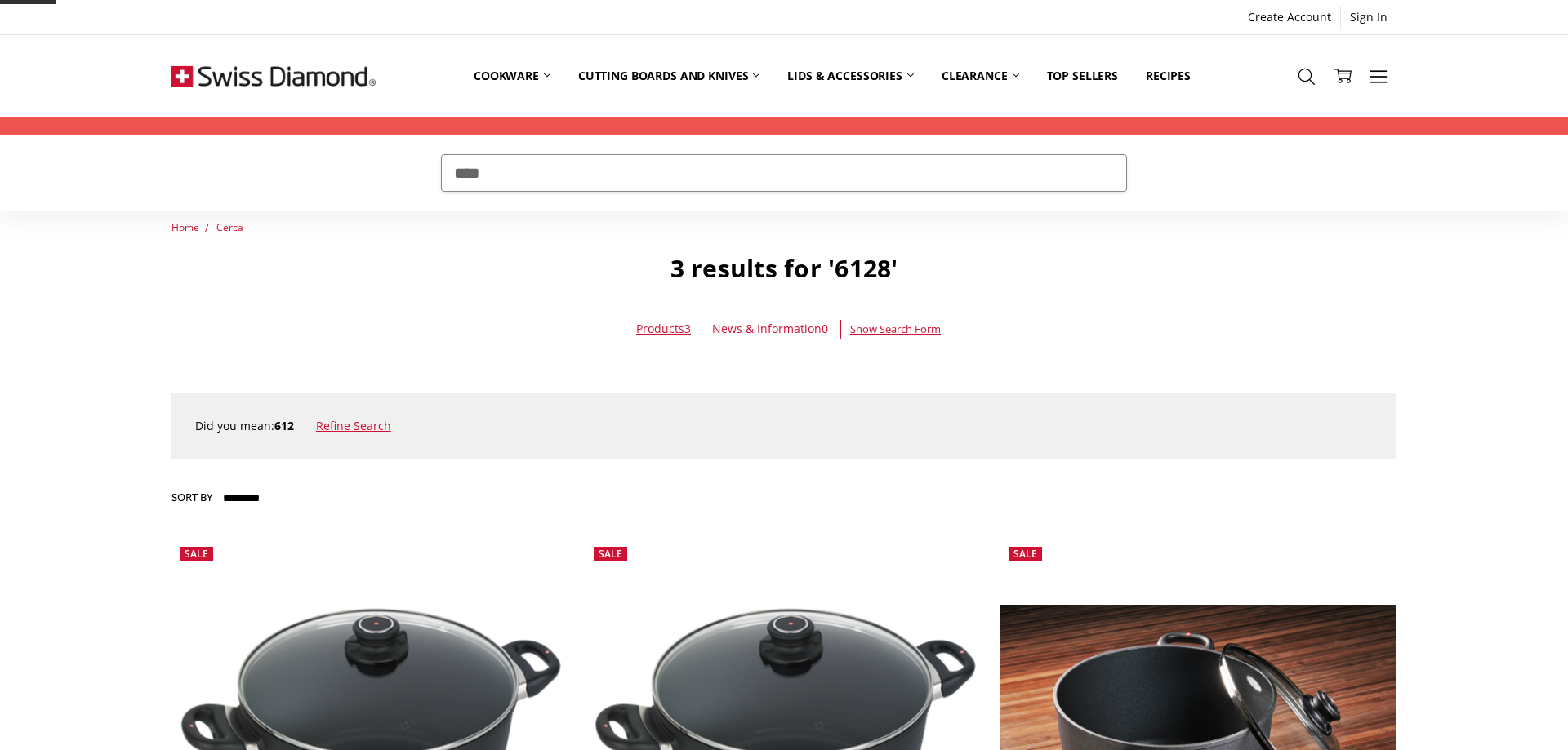
scroll to position [416, 0]
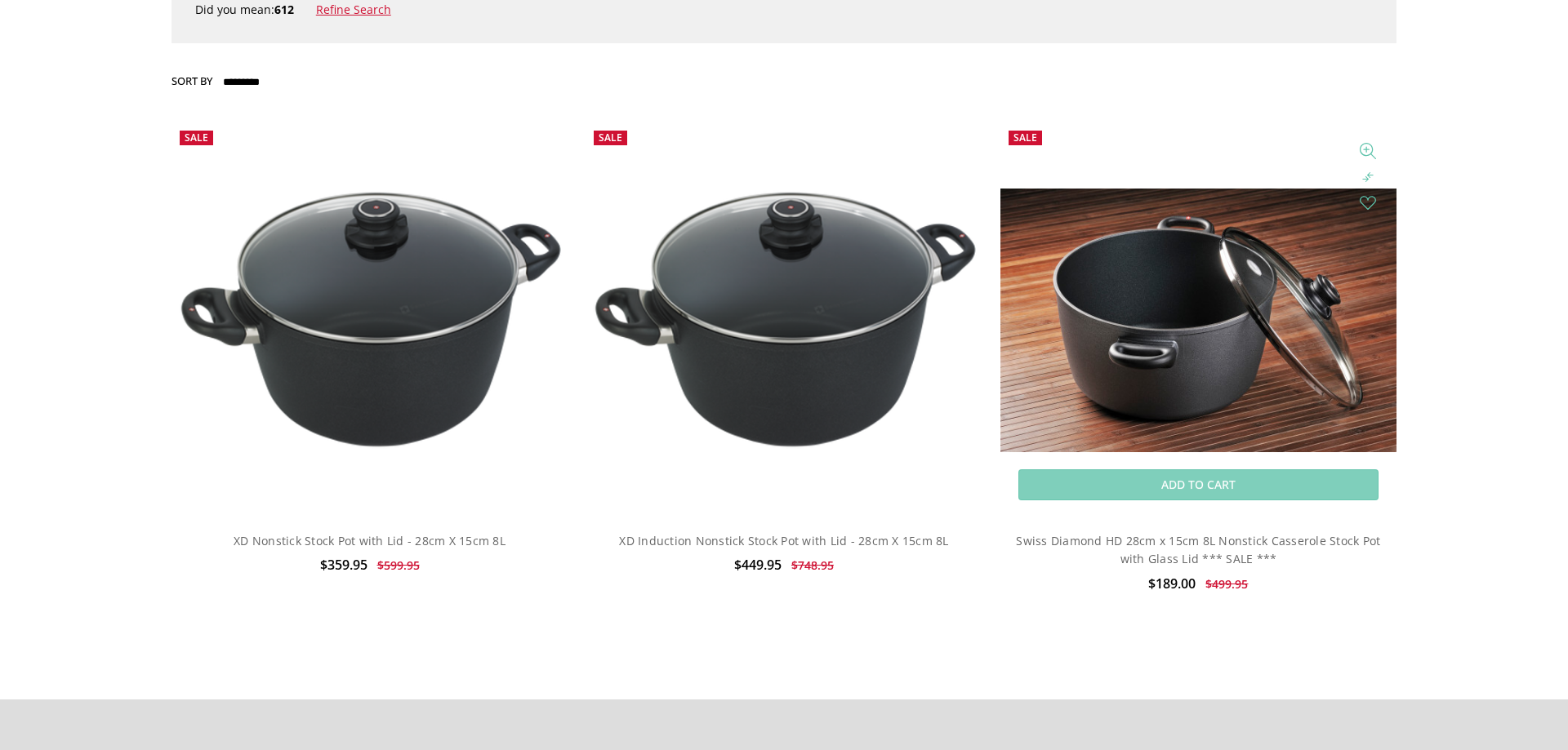
click at [1176, 275] on img at bounding box center [1199, 320] width 396 height 264
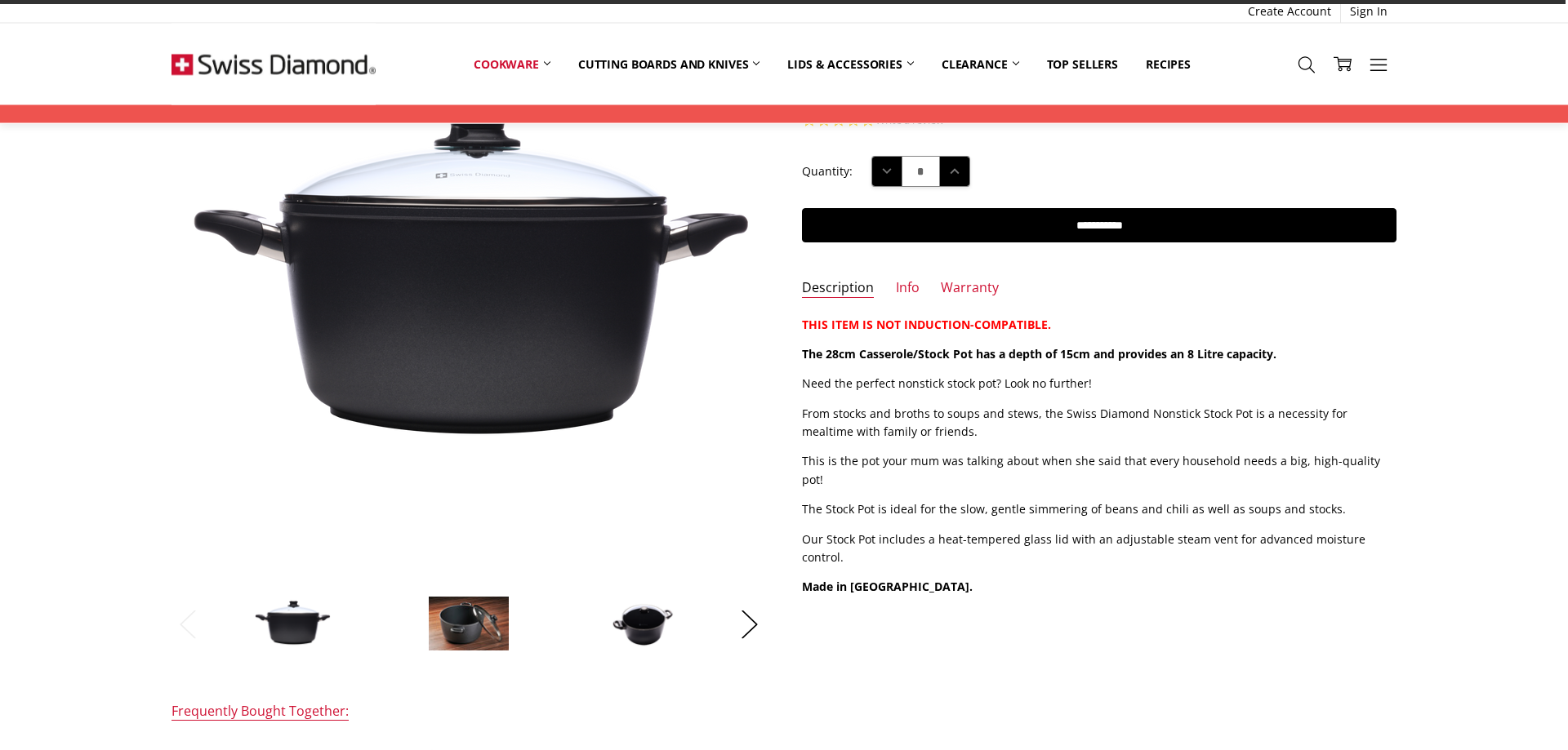
scroll to position [83, 0]
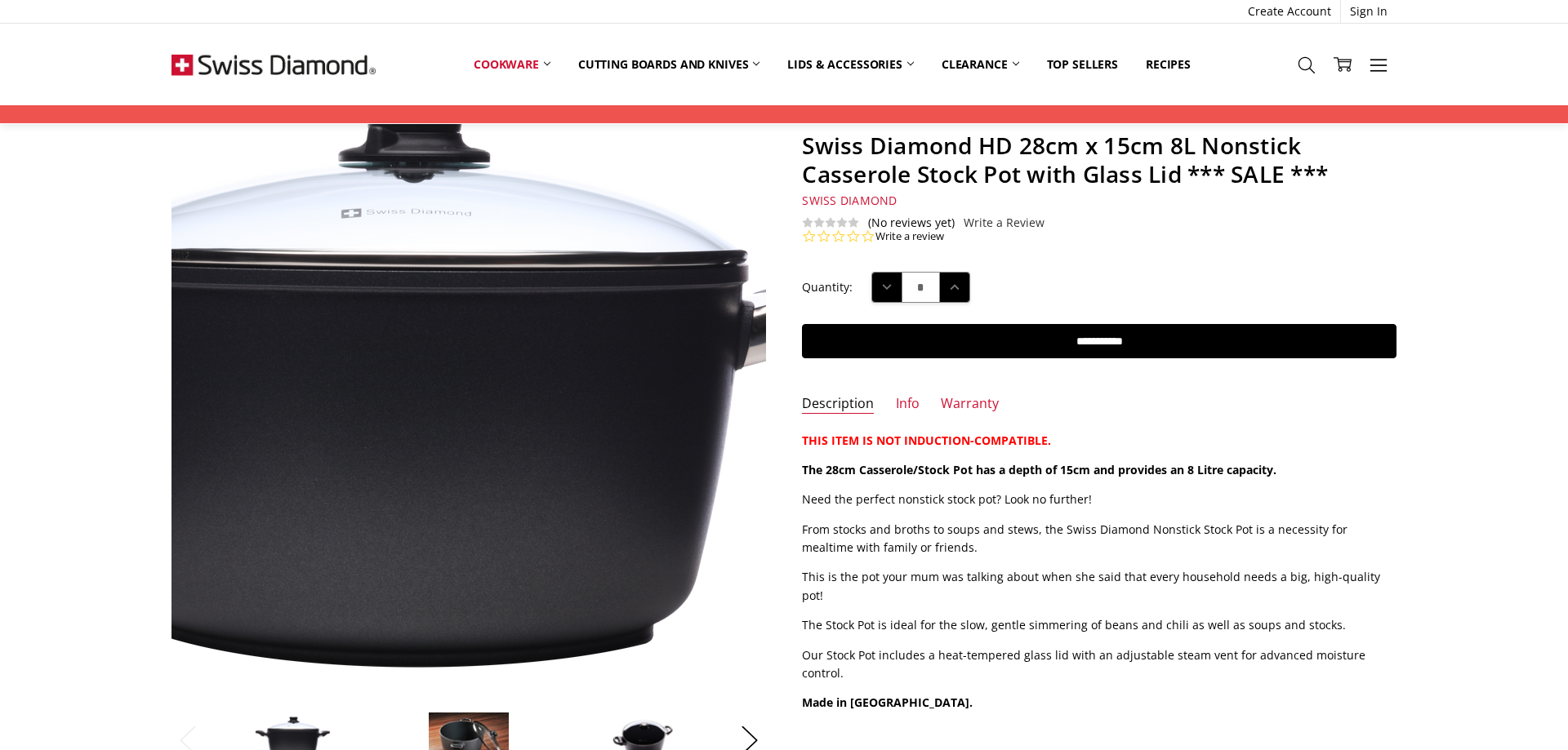
click at [560, 403] on img at bounding box center [399, 392] width 1046 height 645
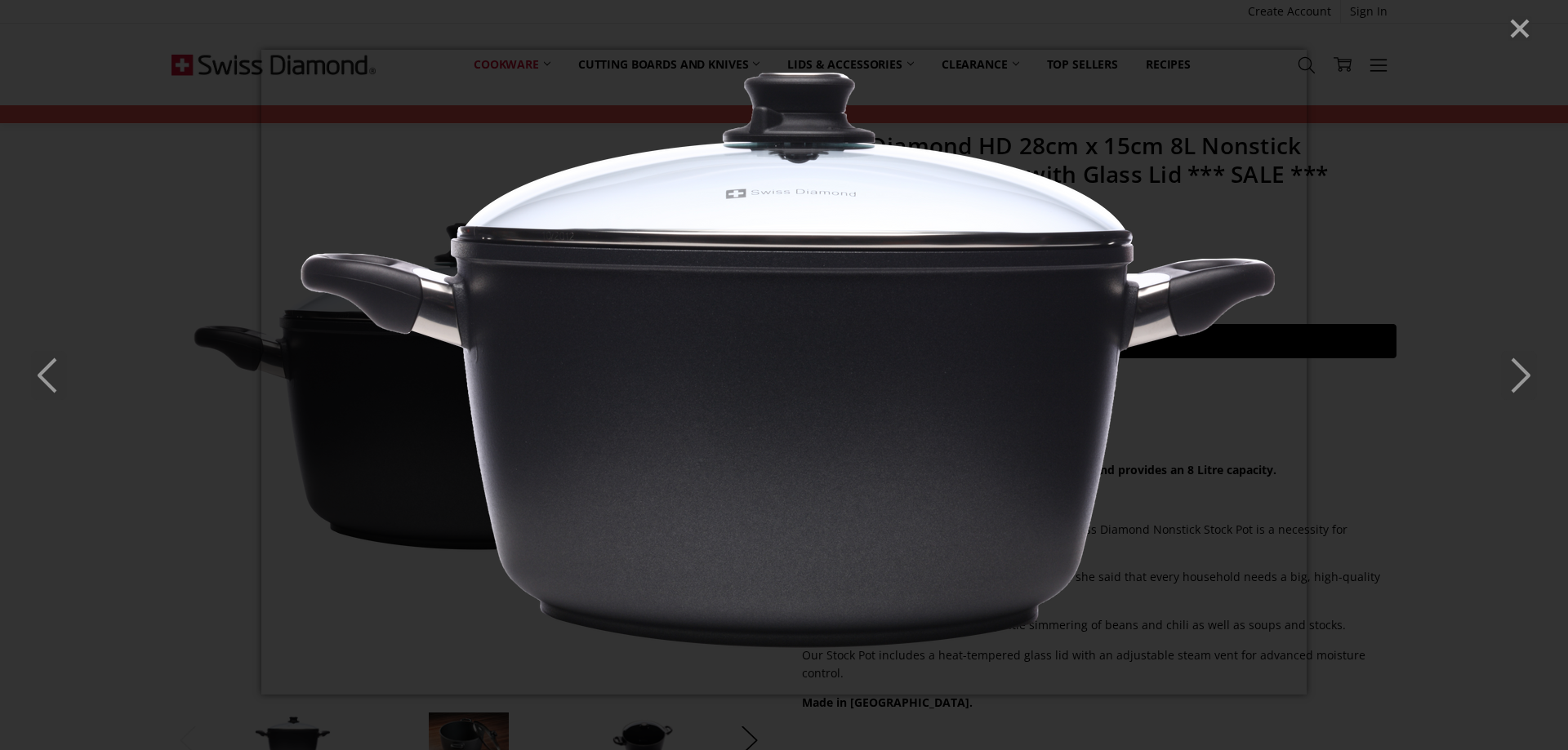
click at [1509, 365] on icon "Next" at bounding box center [1518, 375] width 36 height 49
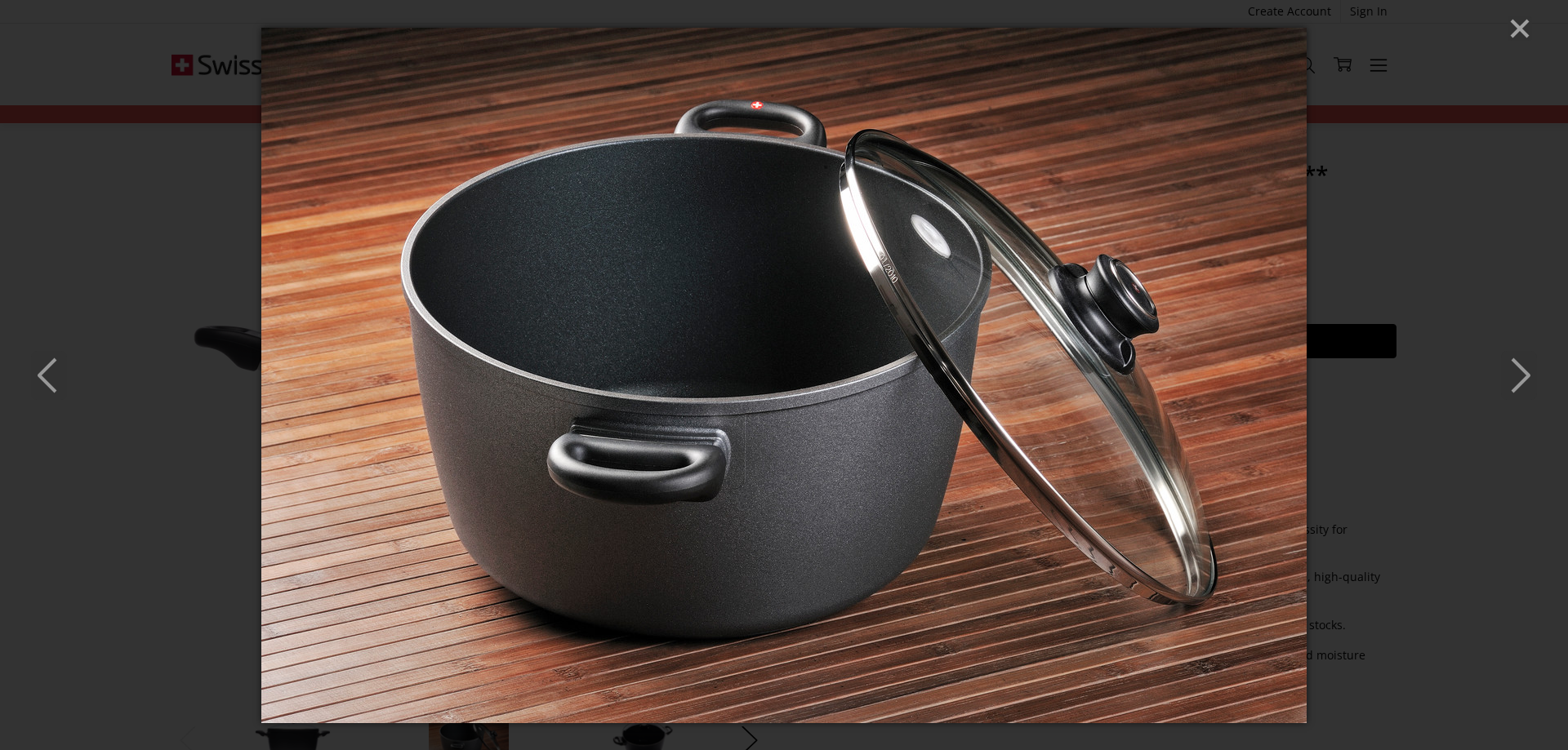
click at [1509, 365] on icon "Next" at bounding box center [1518, 375] width 36 height 49
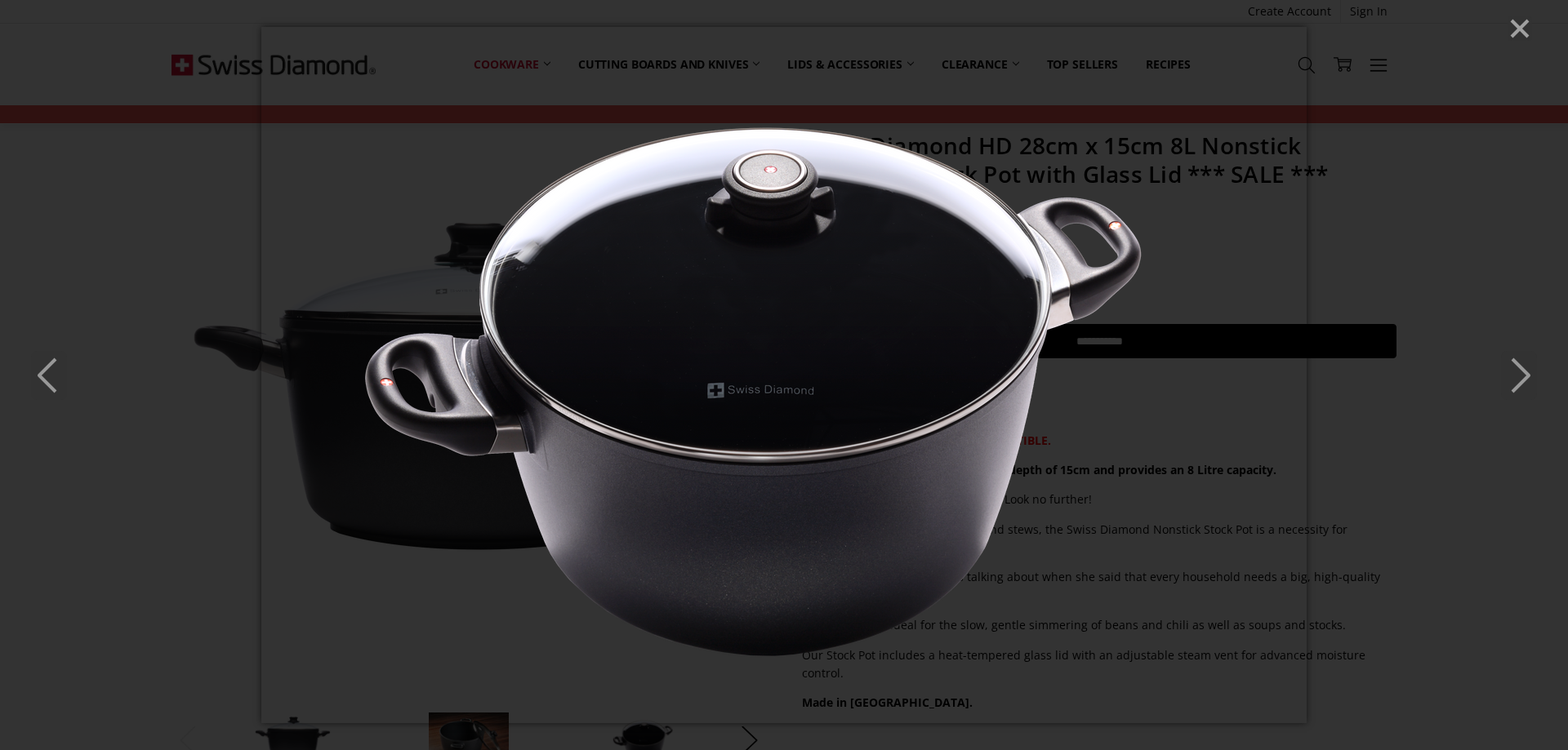
click at [1509, 365] on icon "Next" at bounding box center [1518, 375] width 36 height 49
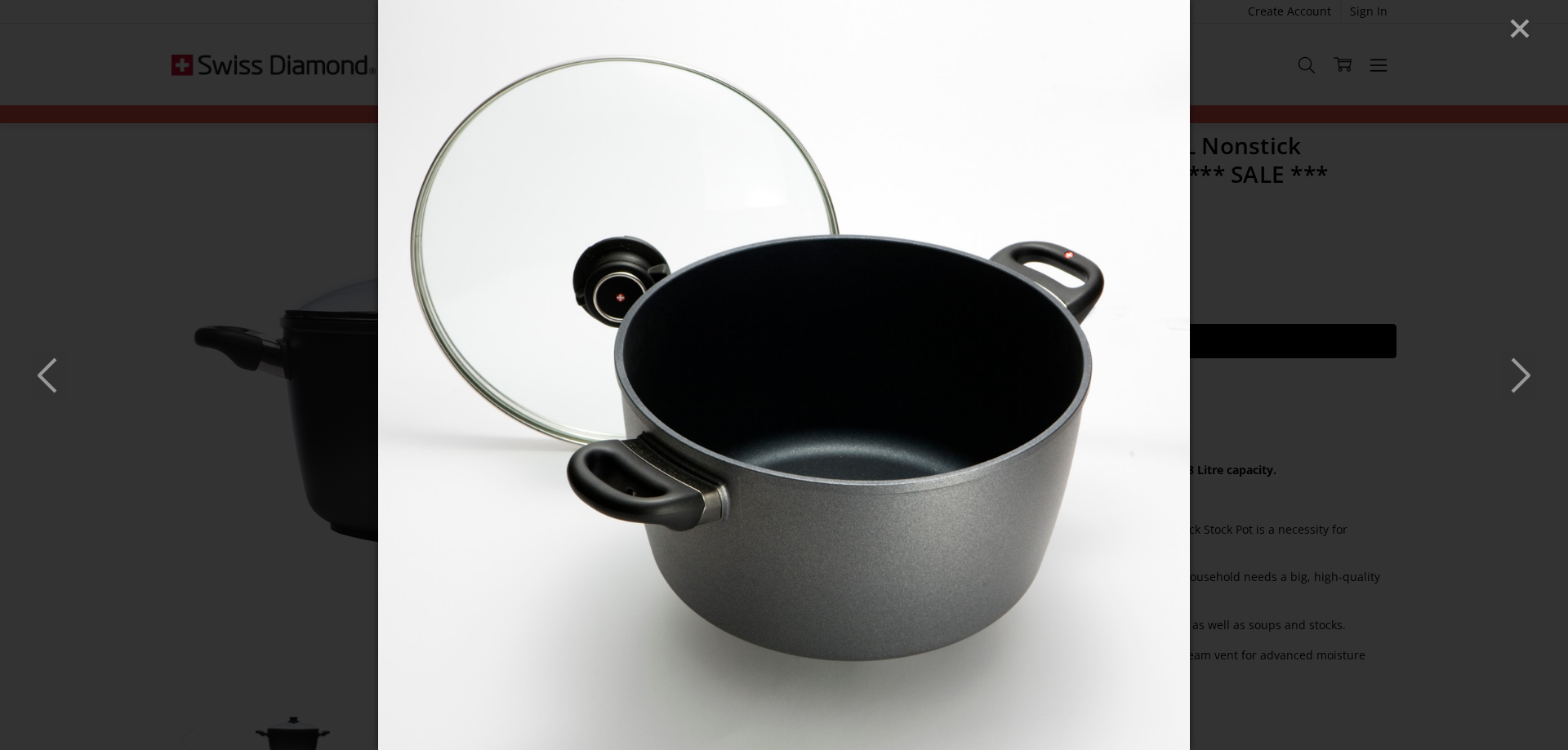
click at [1509, 365] on icon "Next" at bounding box center [1518, 375] width 36 height 49
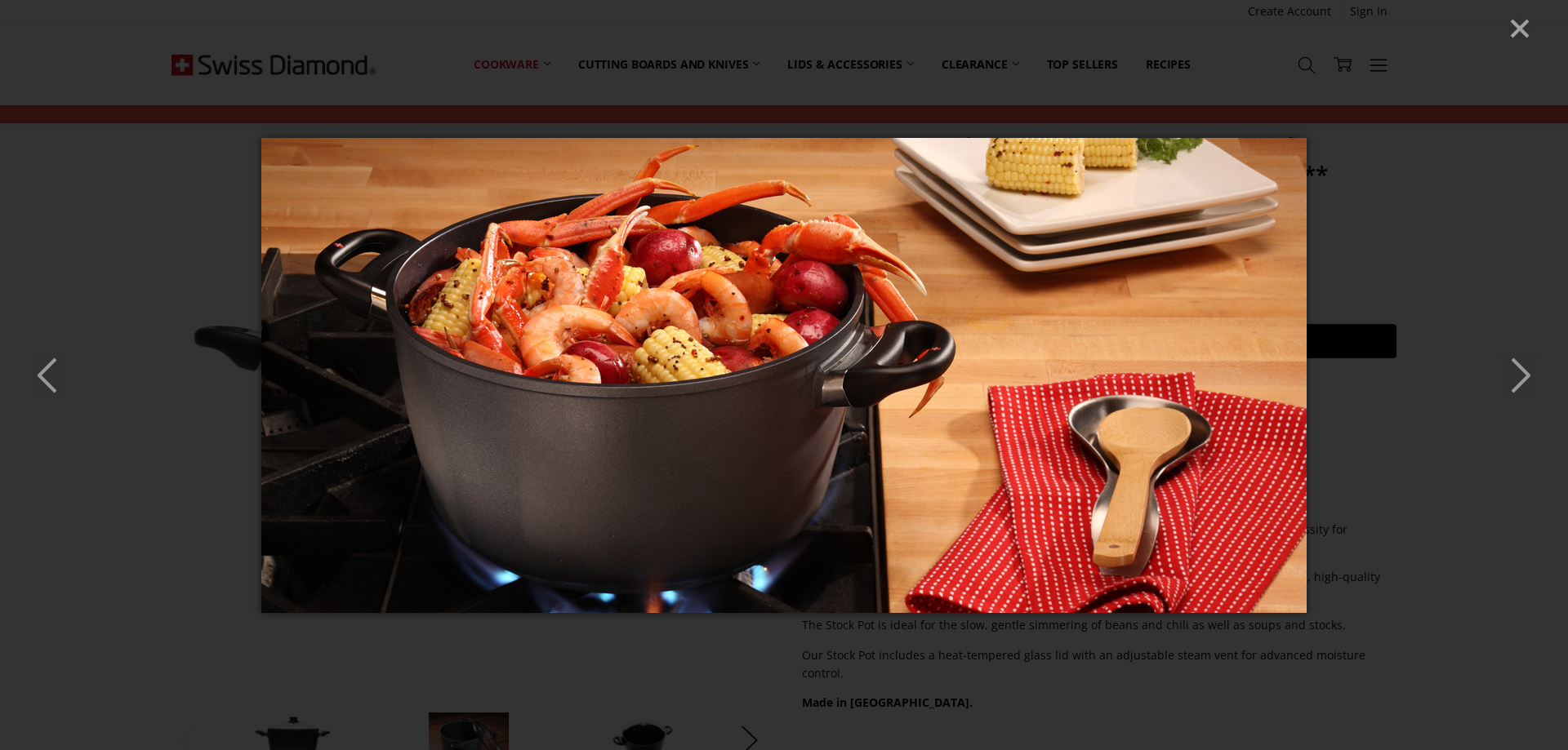
click at [1509, 365] on icon "Next" at bounding box center [1518, 375] width 36 height 49
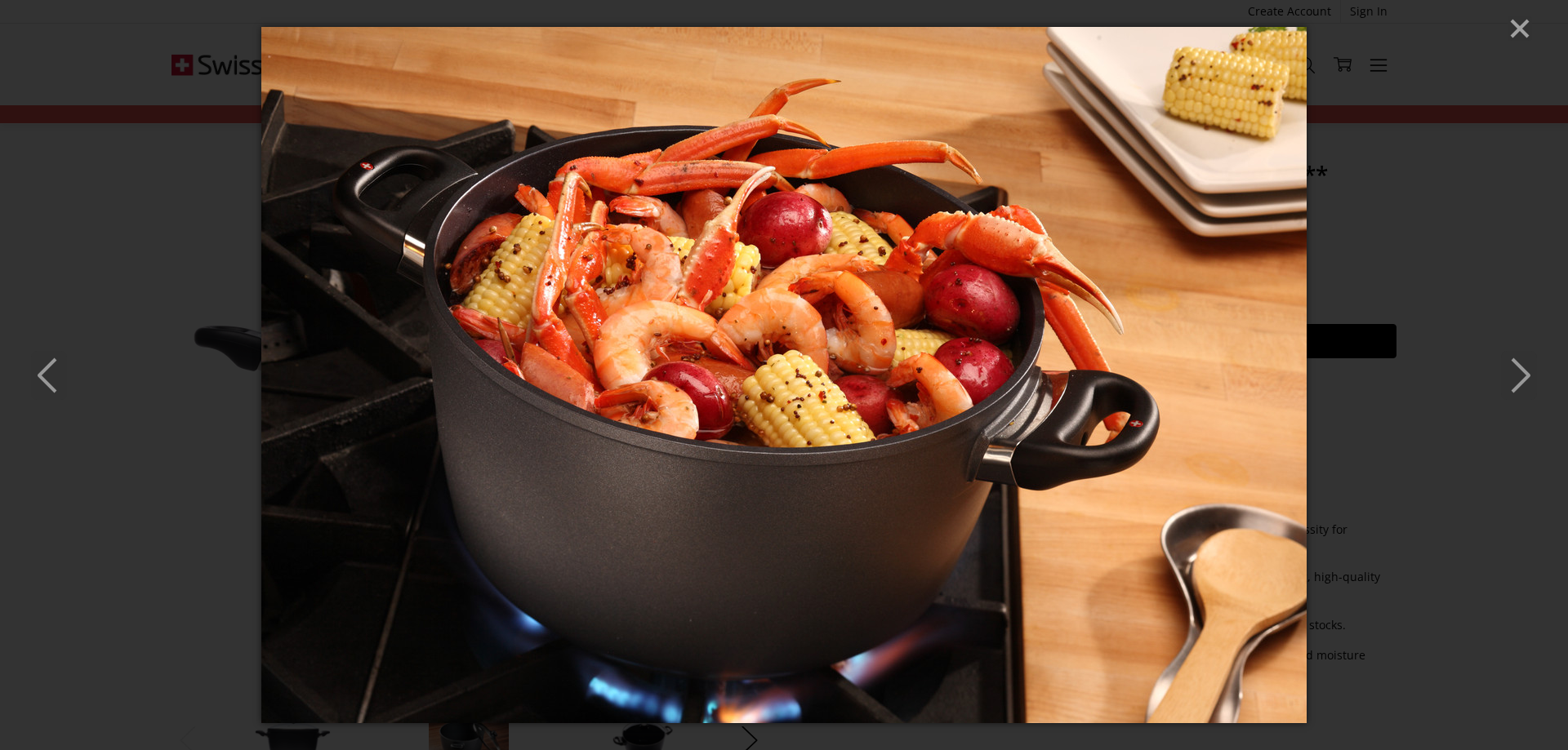
click at [1509, 365] on icon "Next" at bounding box center [1518, 375] width 36 height 49
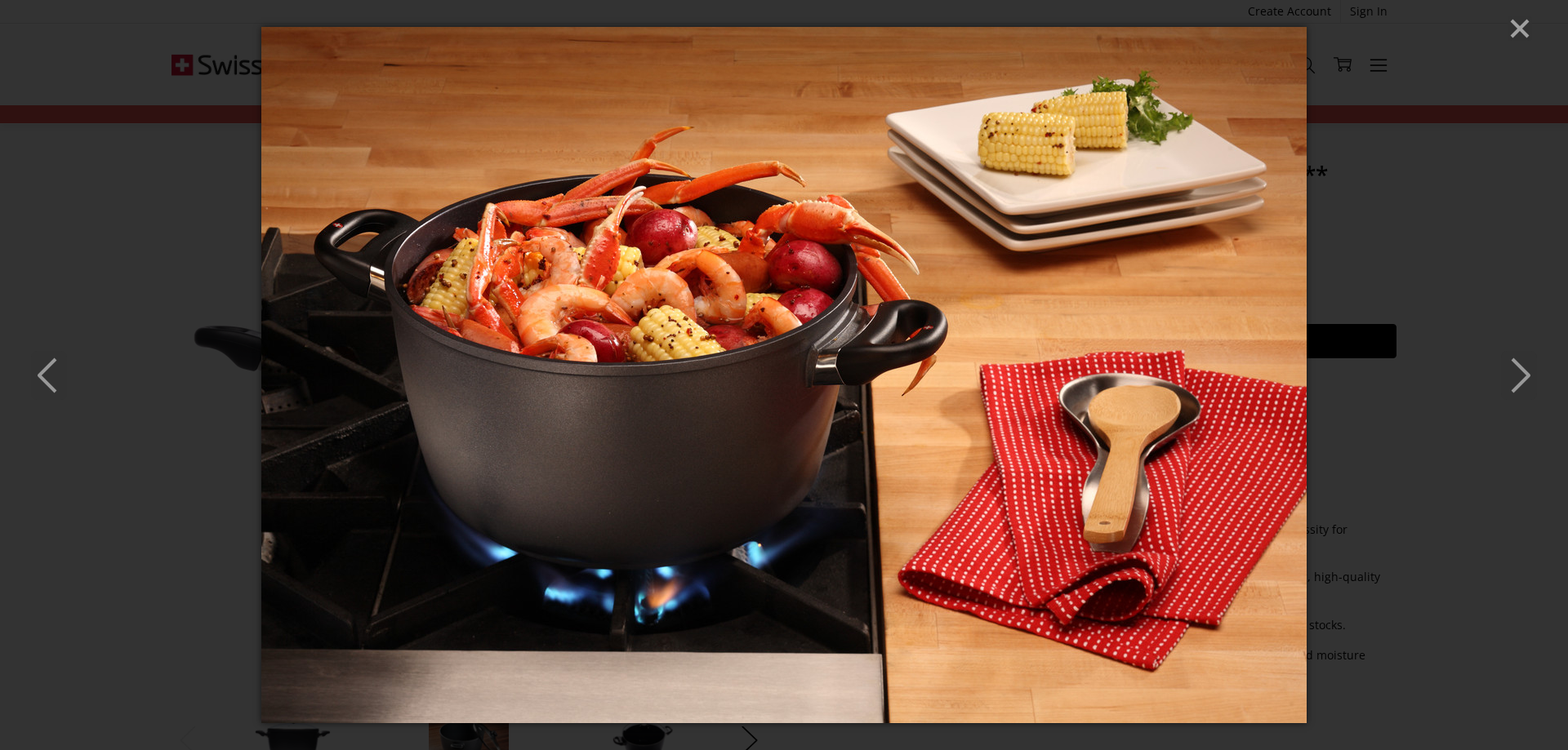
click at [1509, 365] on icon "Next" at bounding box center [1518, 375] width 36 height 49
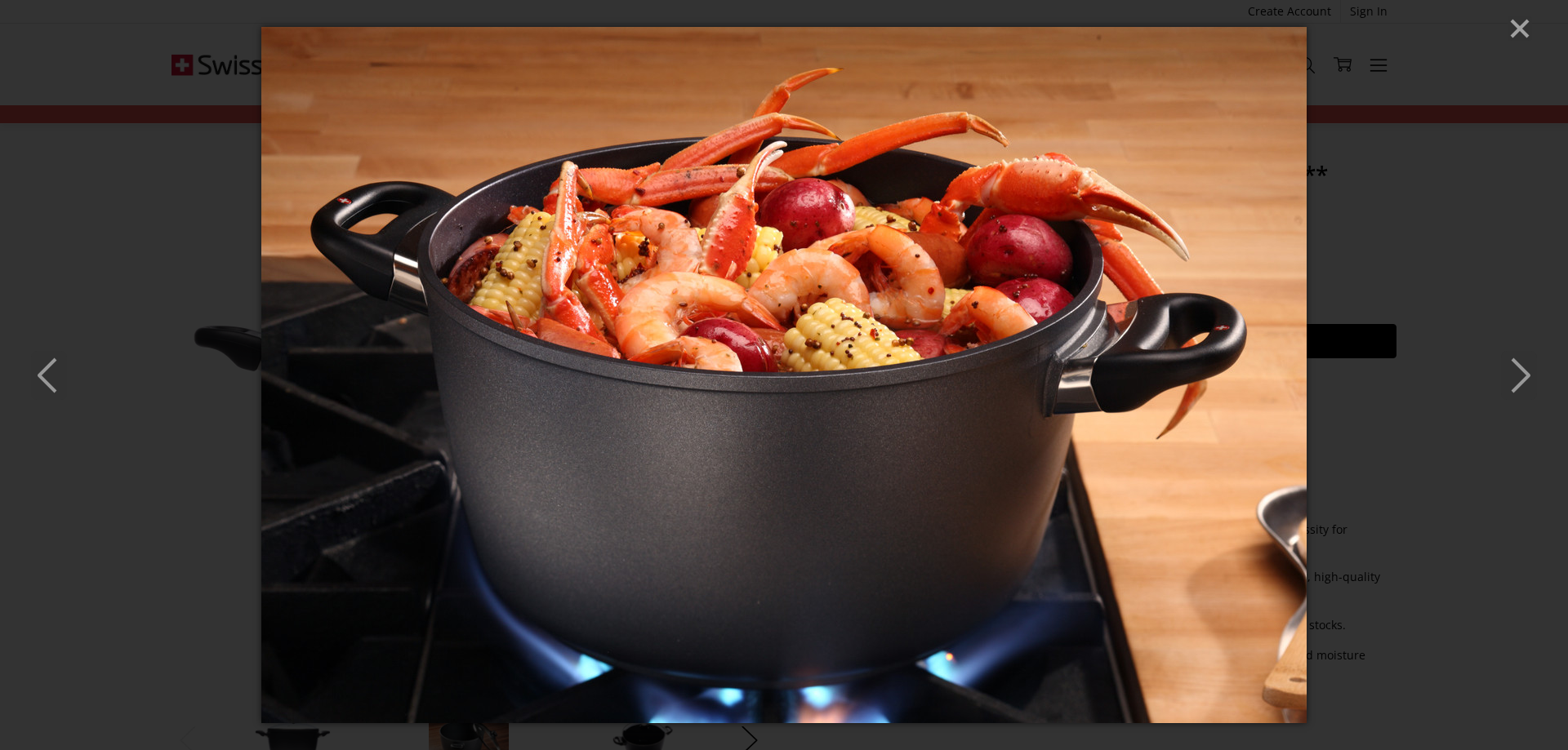
click at [1509, 365] on icon "Next" at bounding box center [1518, 375] width 36 height 49
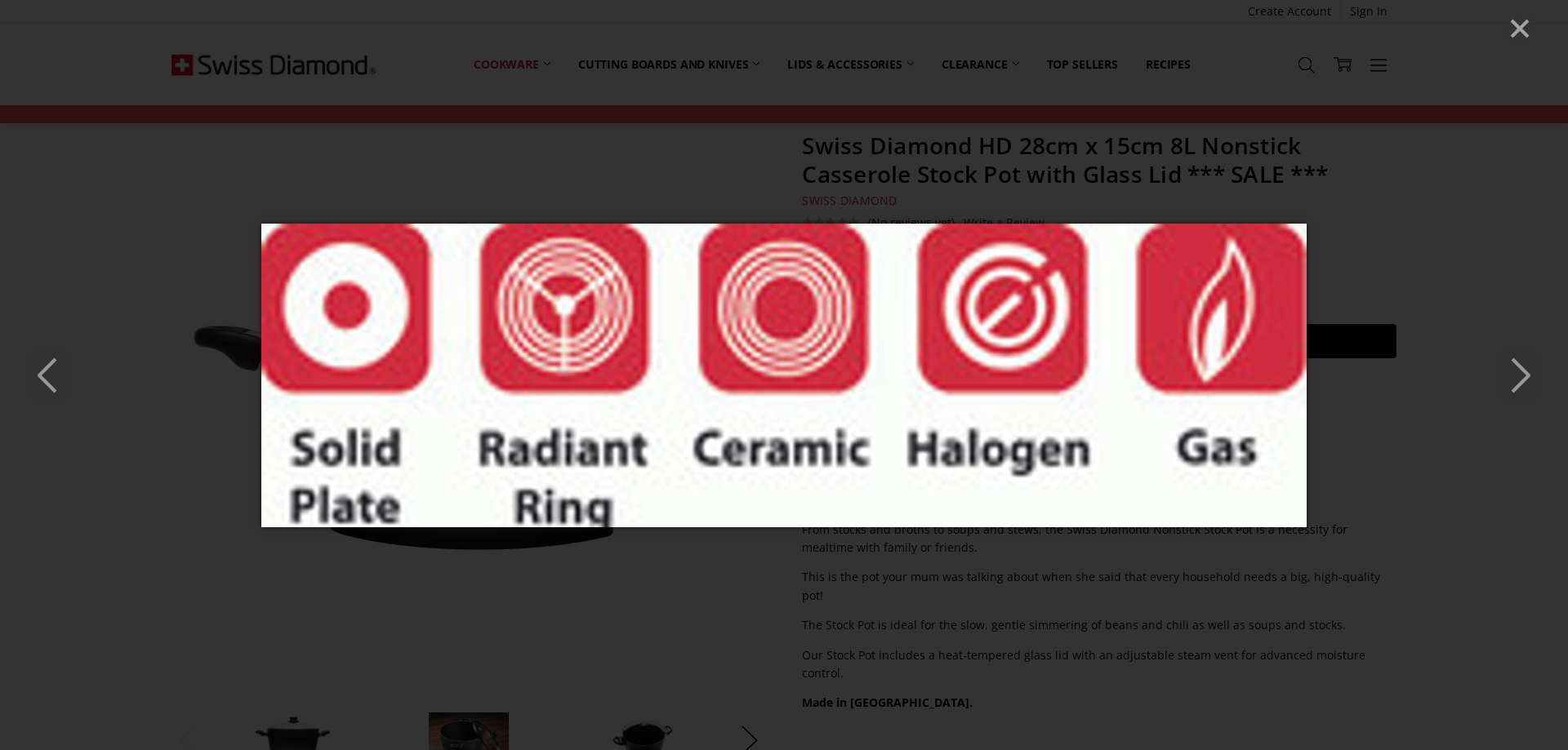
click at [1509, 365] on icon "Next" at bounding box center [1518, 375] width 36 height 49
click at [1527, 32] on icon "Close" at bounding box center [1519, 28] width 24 height 24
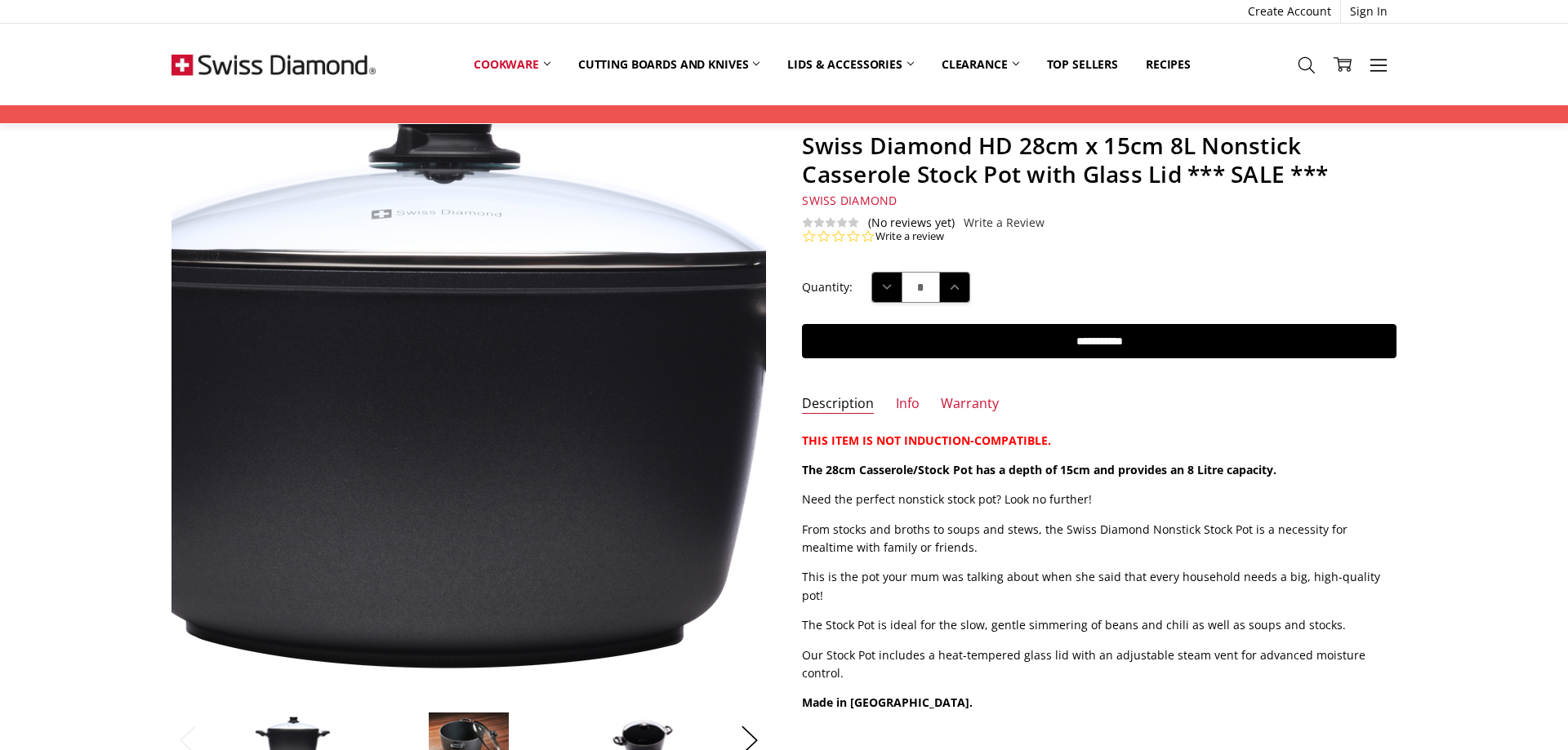
click at [503, 398] on img at bounding box center [430, 393] width 1046 height 645
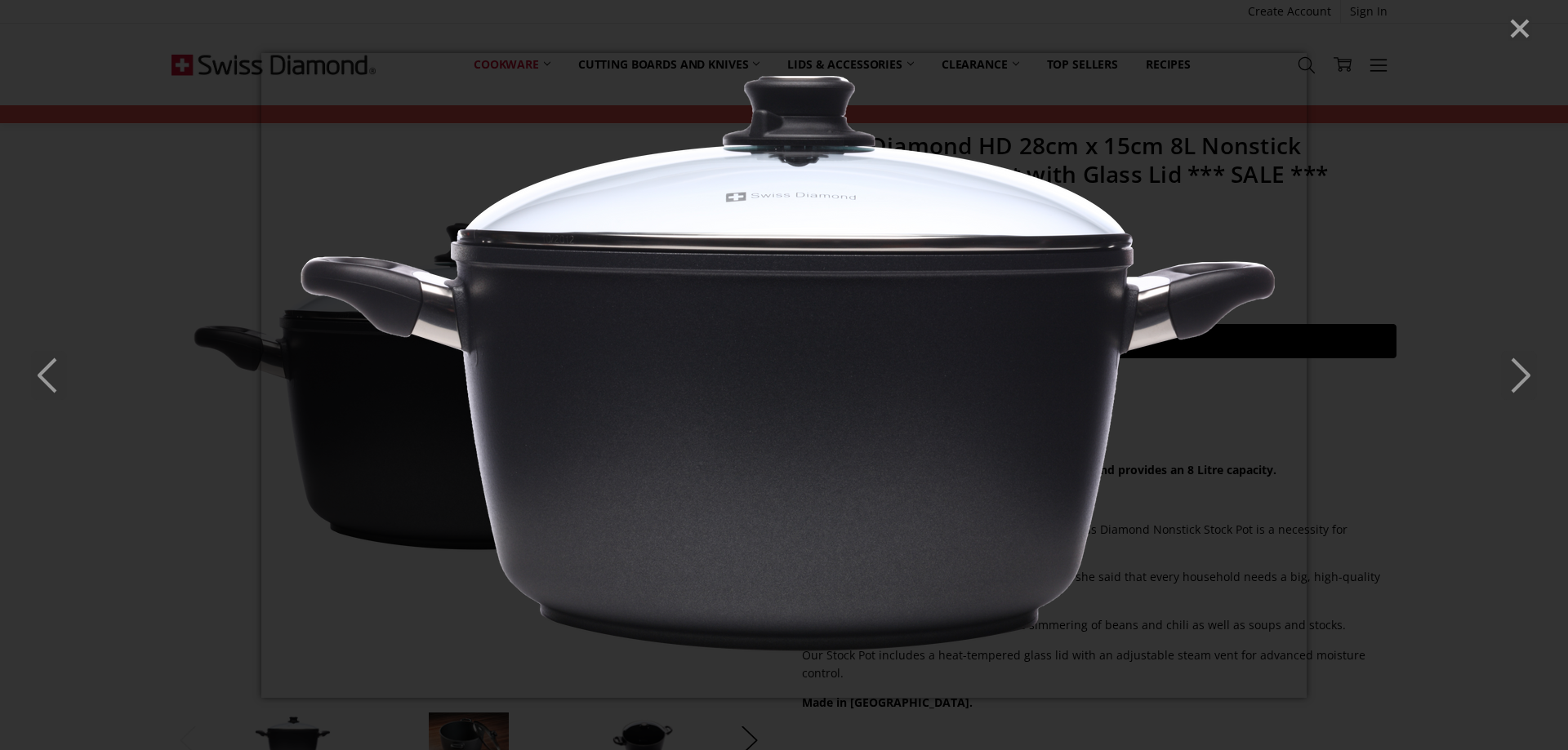
click at [1527, 368] on icon "Next" at bounding box center [1518, 375] width 36 height 49
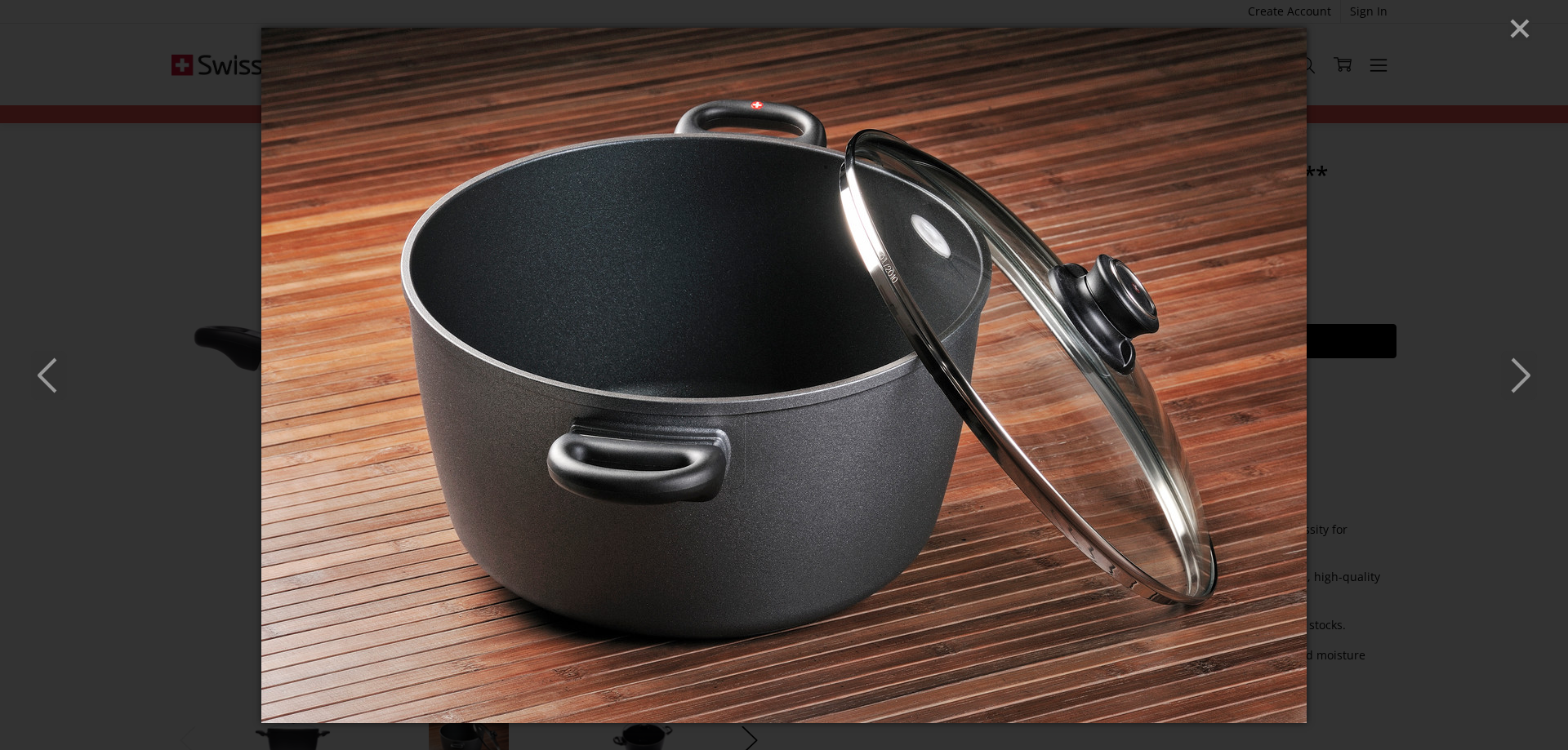
click at [1518, 370] on icon "Next" at bounding box center [1518, 375] width 36 height 49
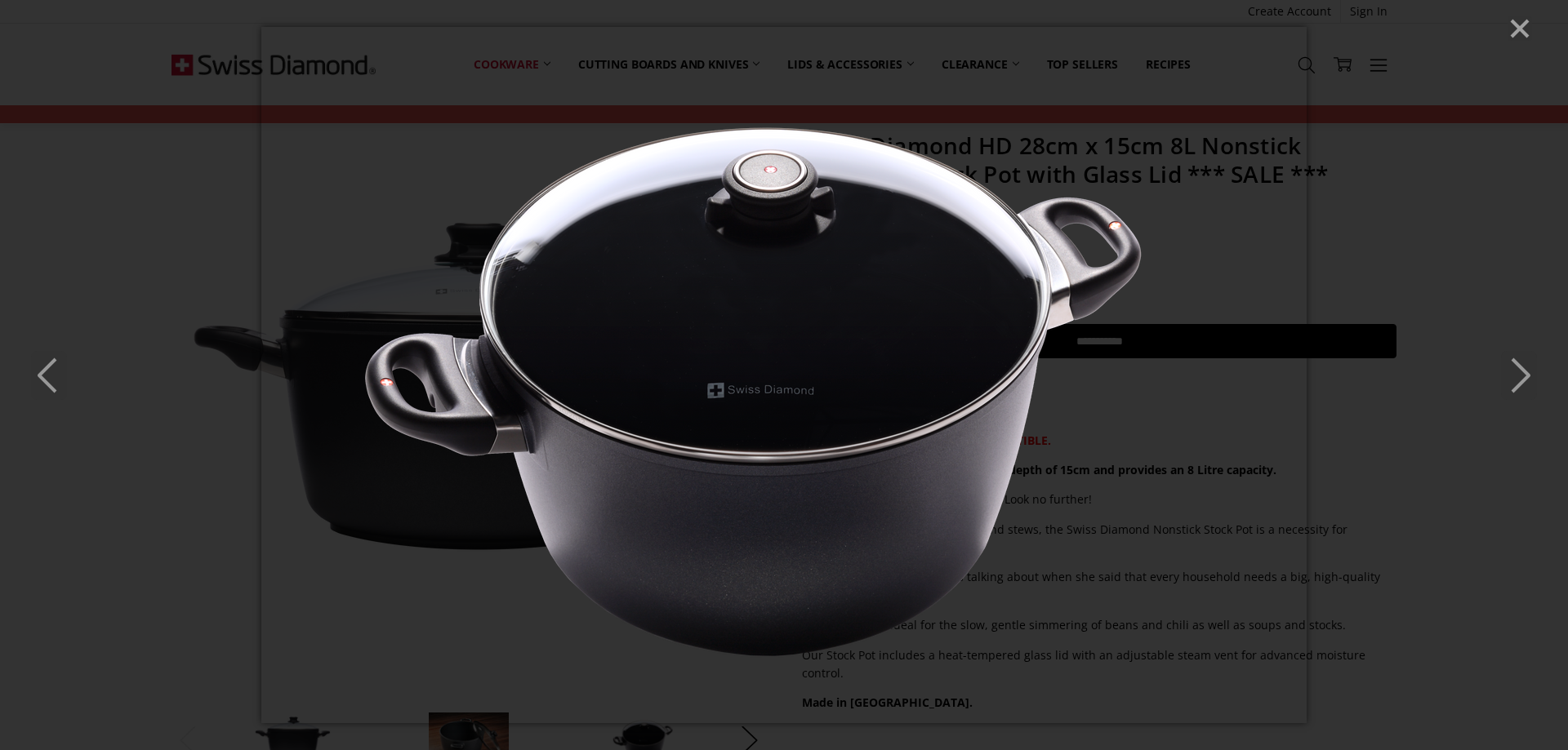
click at [1518, 370] on icon "Next" at bounding box center [1518, 375] width 36 height 49
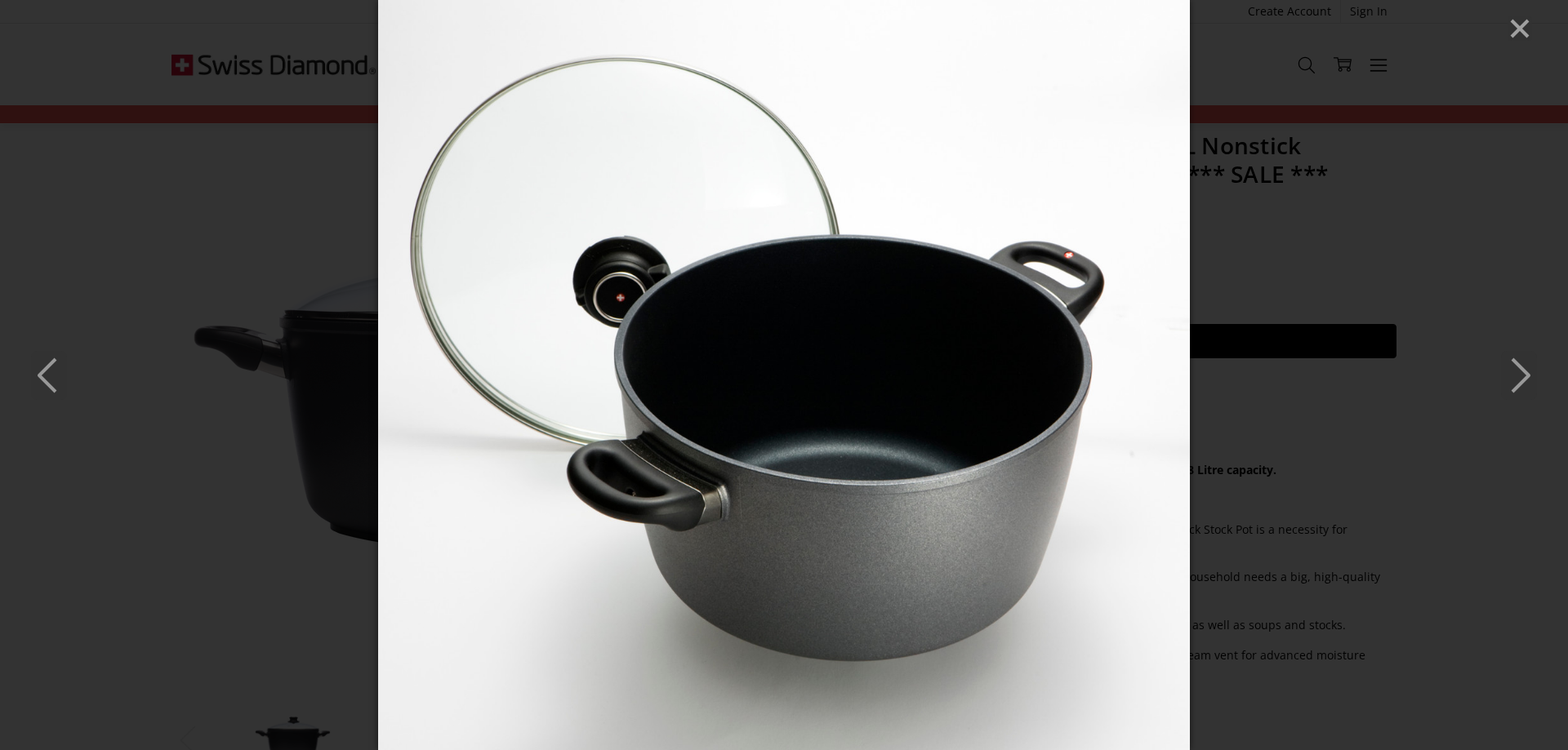
click at [1521, 374] on icon "Next" at bounding box center [1518, 375] width 36 height 49
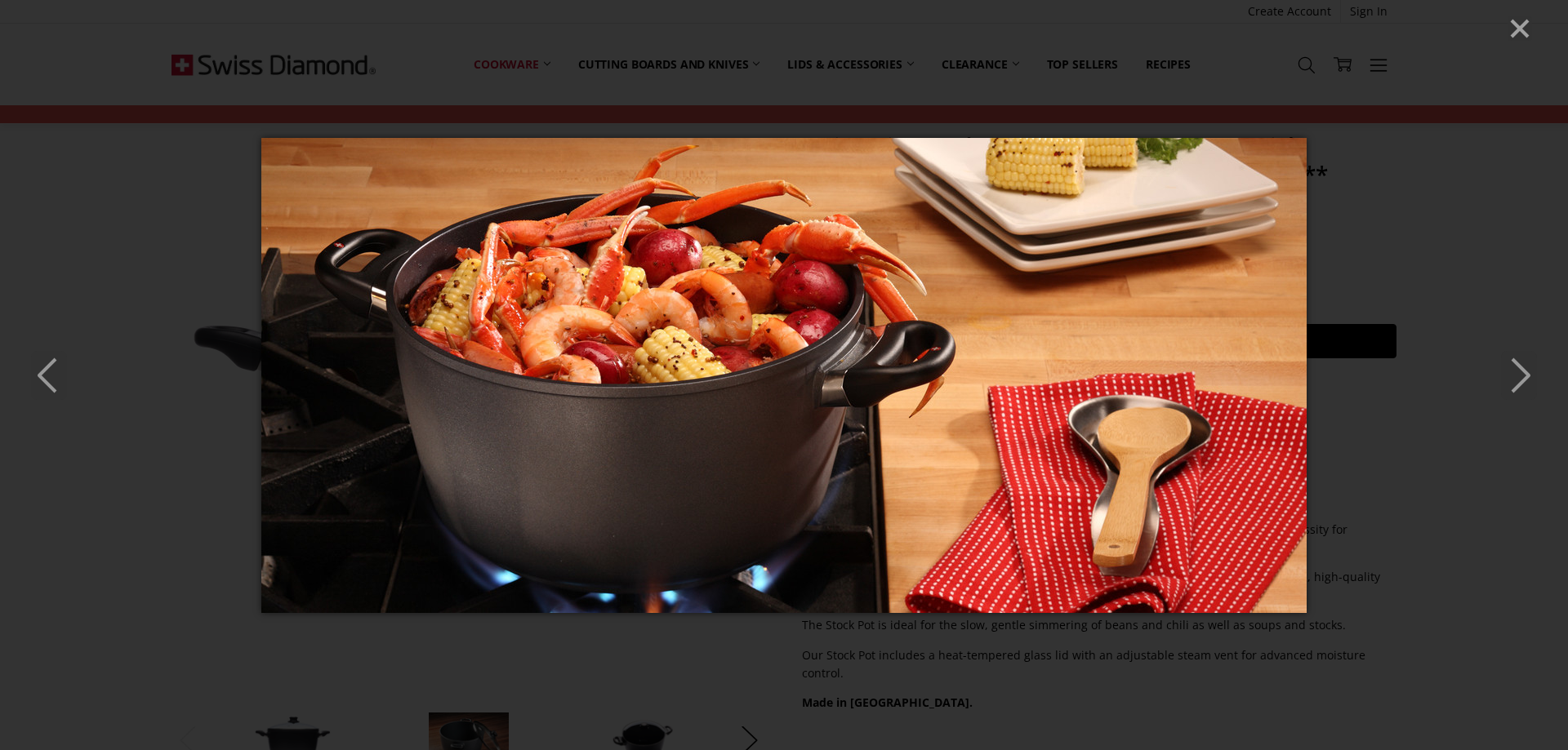
click at [1527, 374] on polyline "Next" at bounding box center [1520, 375] width 16 height 32
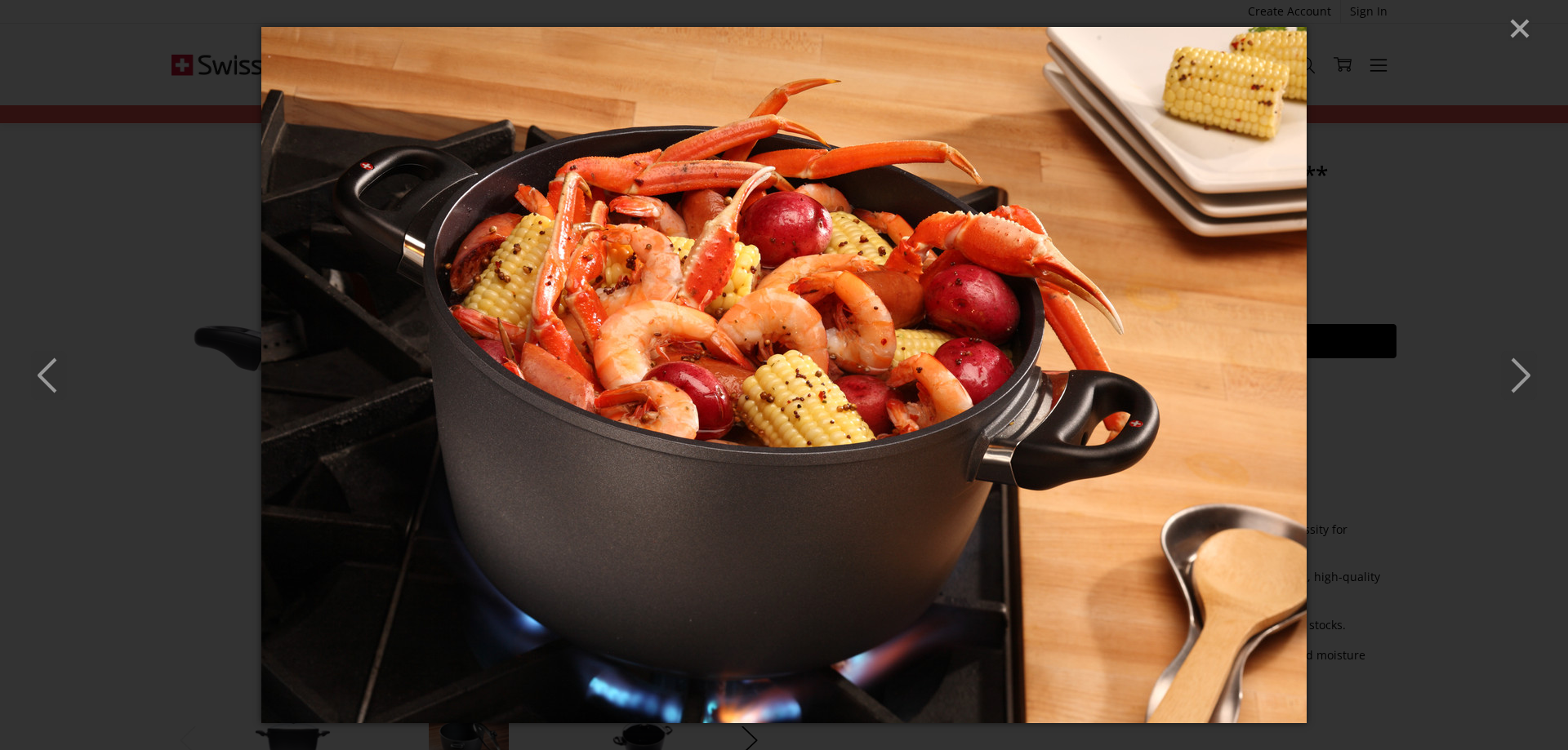
click at [1527, 374] on polyline "Next" at bounding box center [1520, 375] width 16 height 32
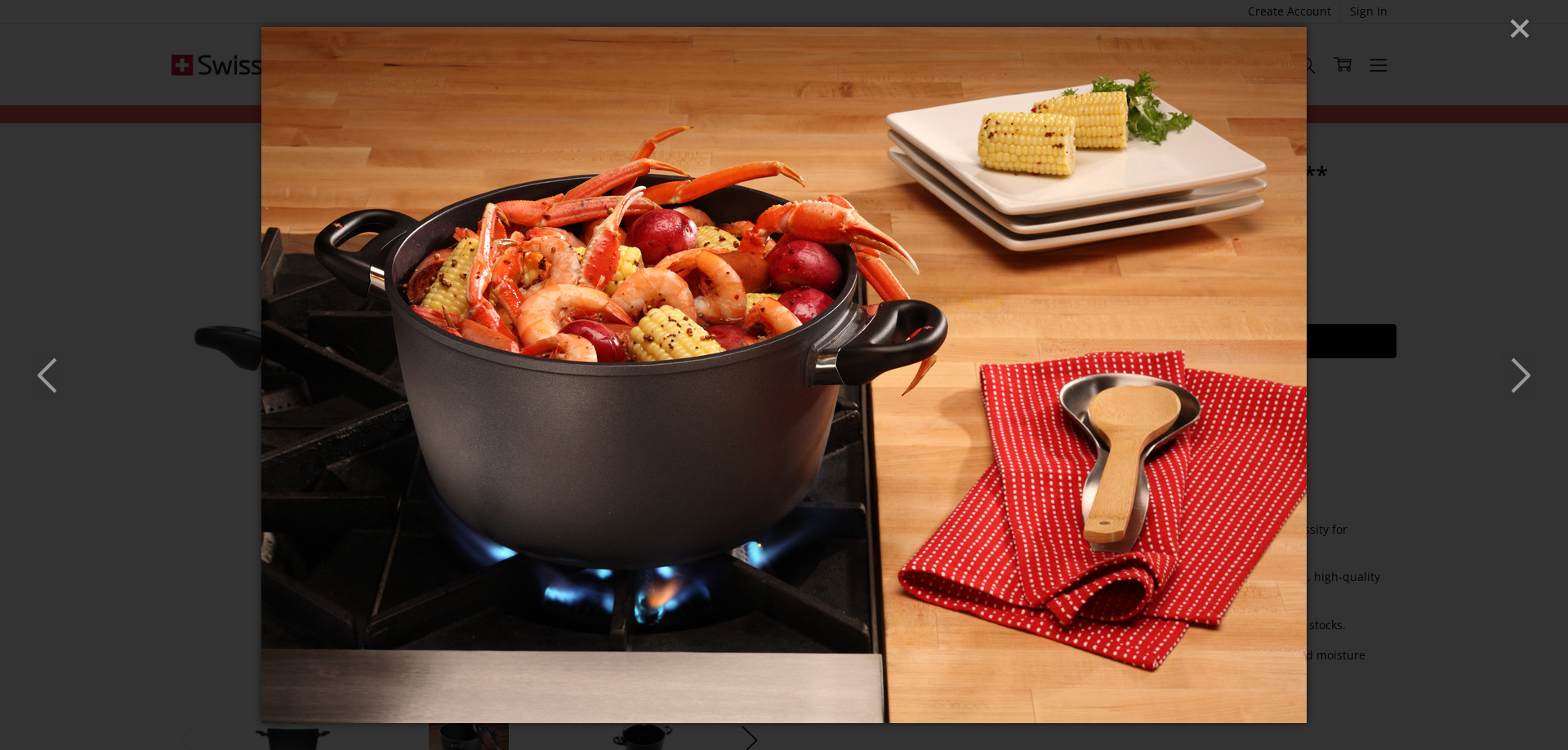
click at [1527, 374] on polyline "Next" at bounding box center [1520, 375] width 16 height 32
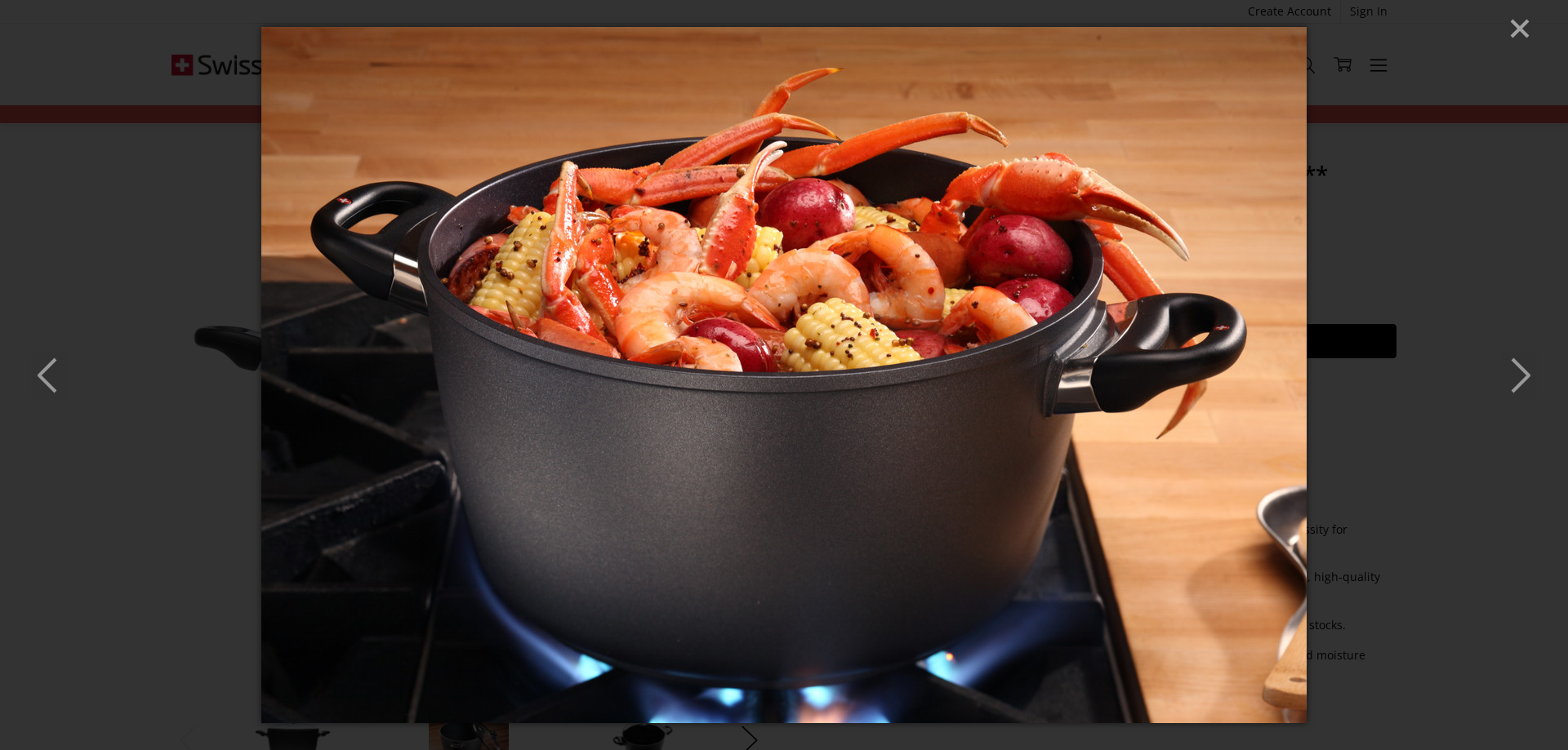
click at [1527, 374] on polyline "Next" at bounding box center [1520, 375] width 16 height 32
